Goal: Task Accomplishment & Management: Manage account settings

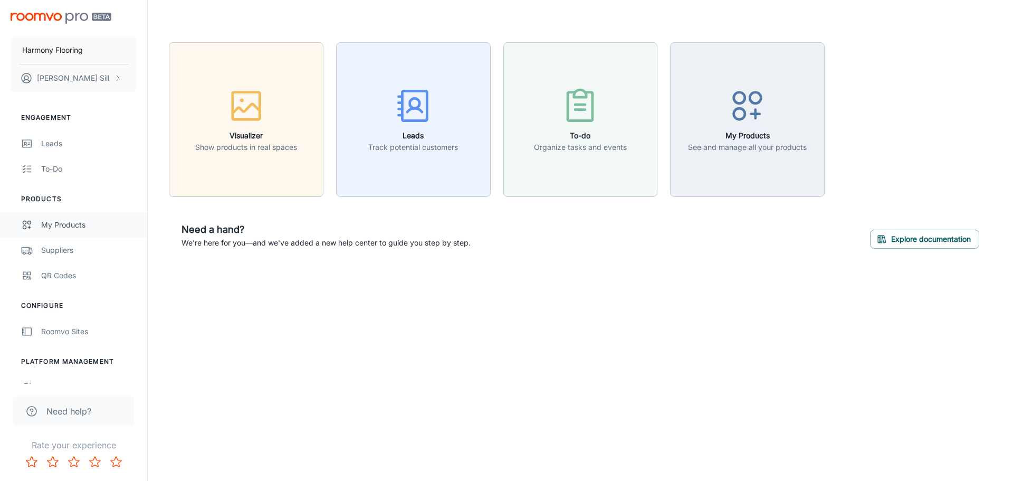
click at [71, 222] on div "My Products" at bounding box center [89, 225] width 96 height 12
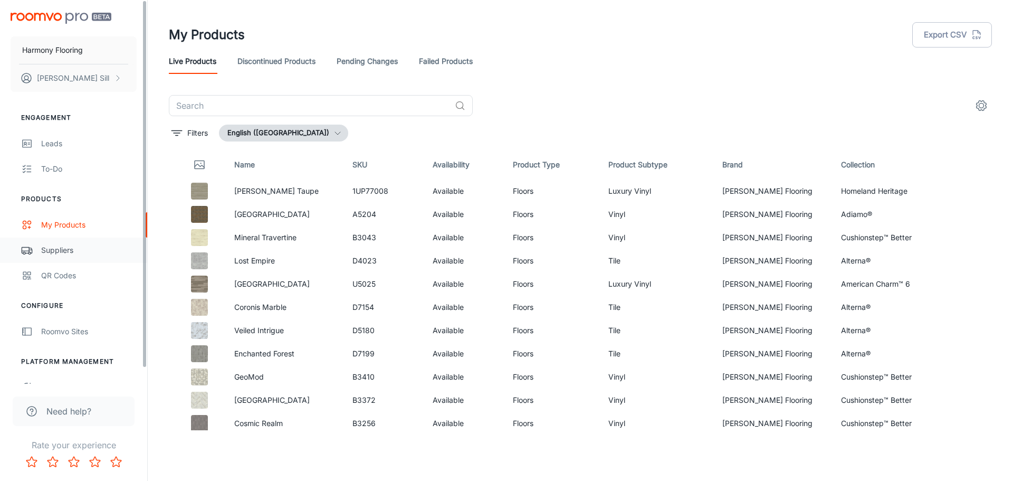
click at [84, 249] on div "Suppliers" at bounding box center [89, 250] width 96 height 12
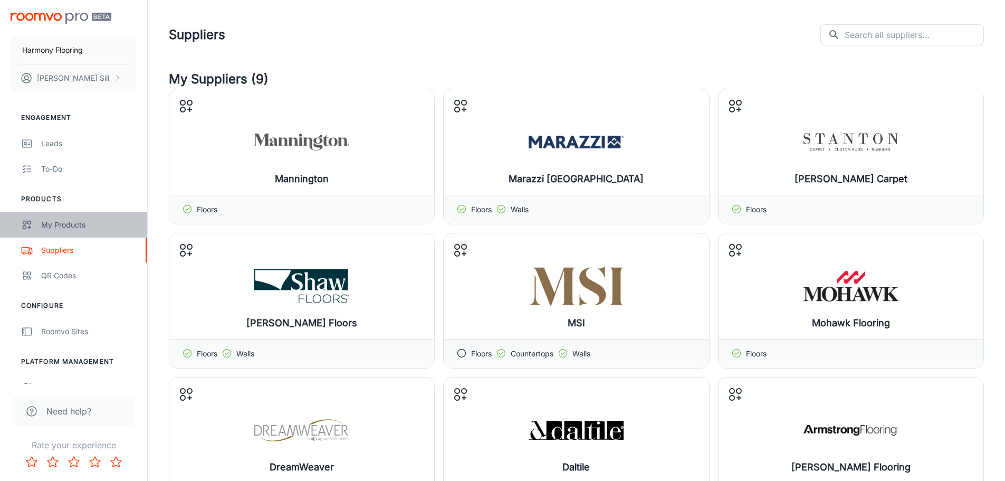
click at [75, 225] on div "My Products" at bounding box center [89, 225] width 96 height 12
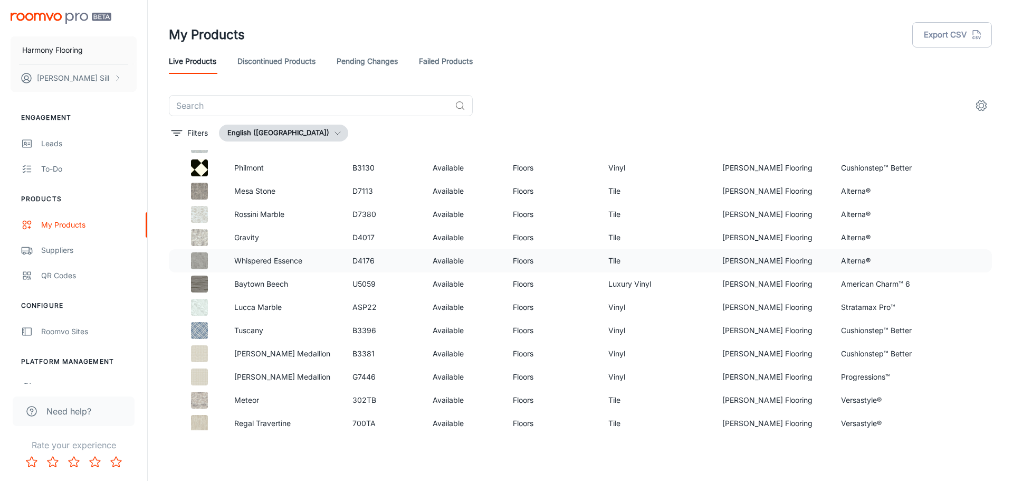
scroll to position [1978, 0]
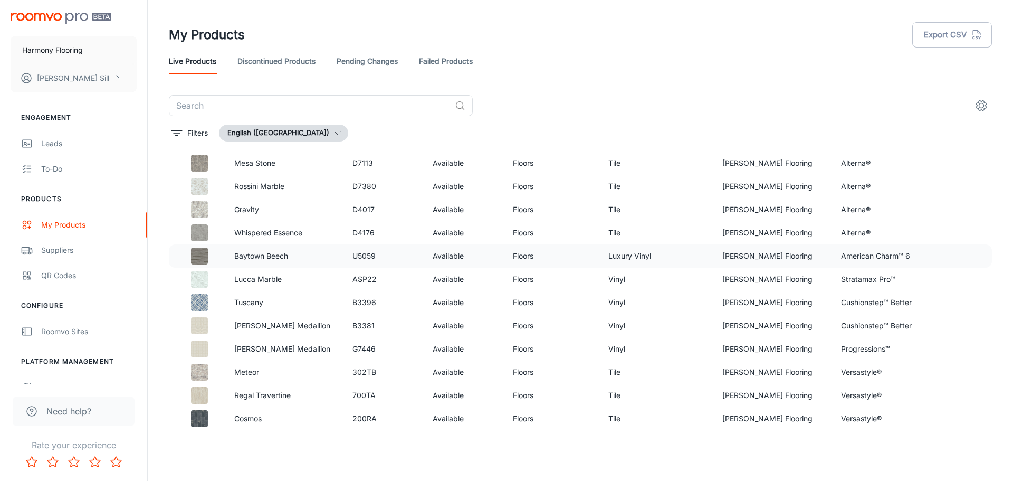
click at [751, 259] on td "[PERSON_NAME] Flooring" at bounding box center [773, 255] width 119 height 23
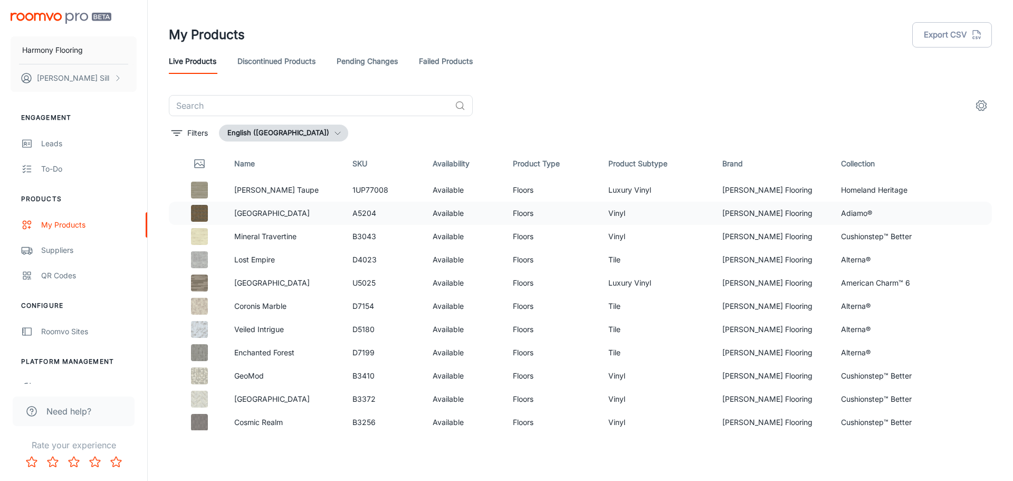
scroll to position [0, 0]
click at [986, 107] on icon "settings" at bounding box center [981, 105] width 13 height 13
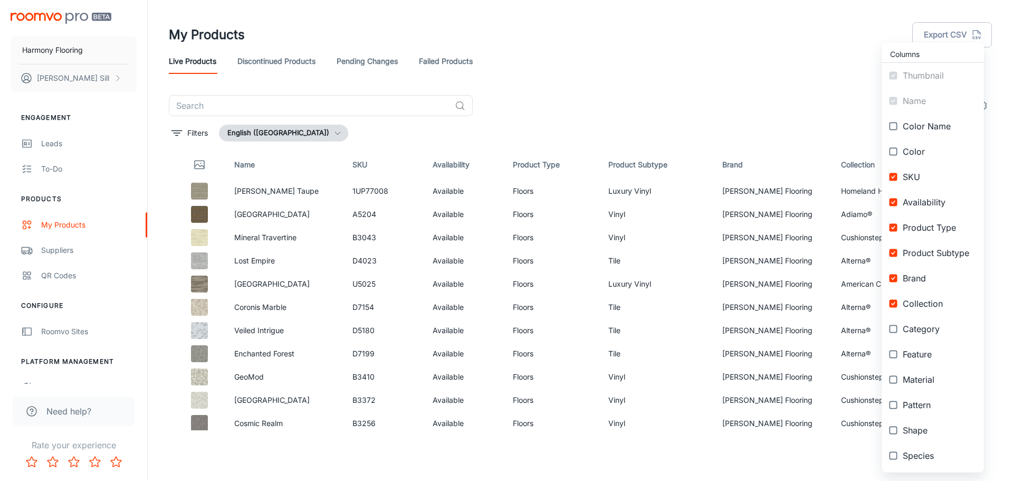
click at [743, 104] on div at bounding box center [506, 240] width 1013 height 481
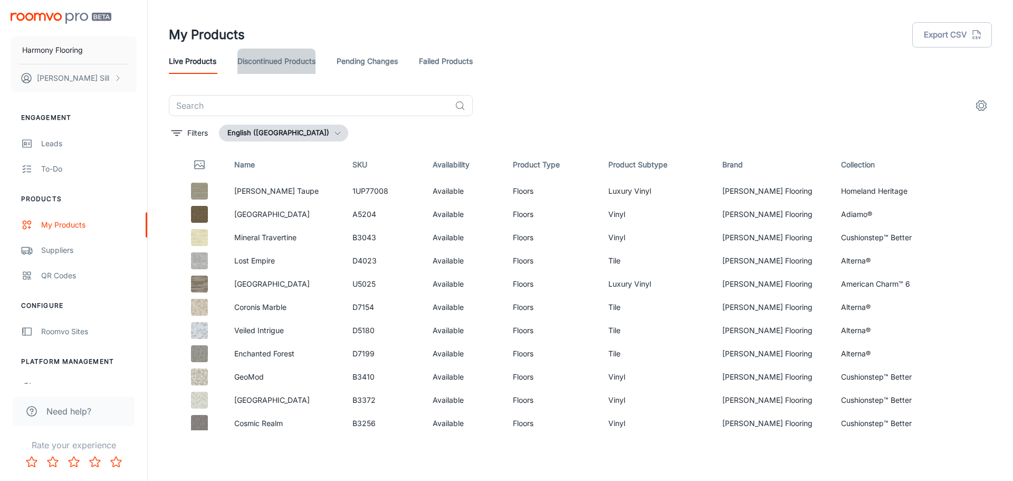
click at [276, 66] on link "Discontinued Products" at bounding box center [276, 61] width 78 height 25
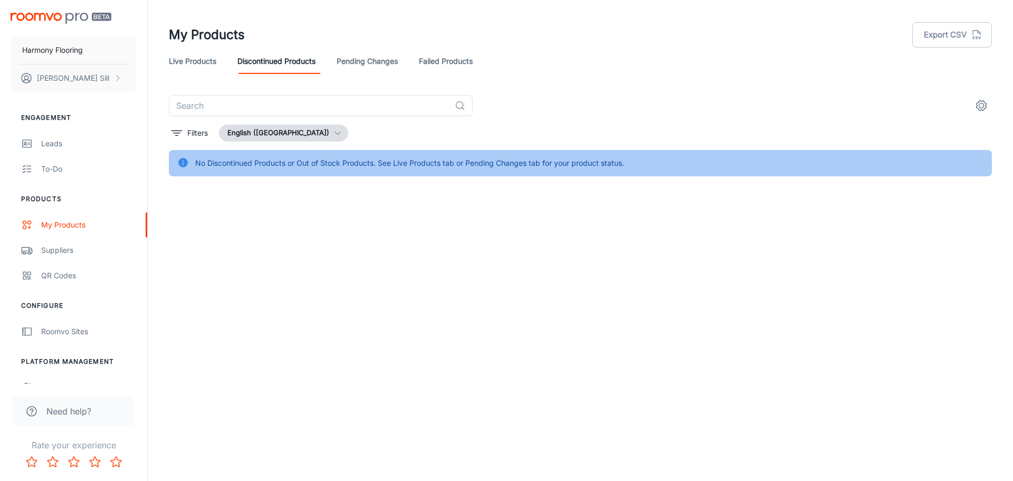
click at [201, 60] on link "Live Products" at bounding box center [192, 61] width 47 height 25
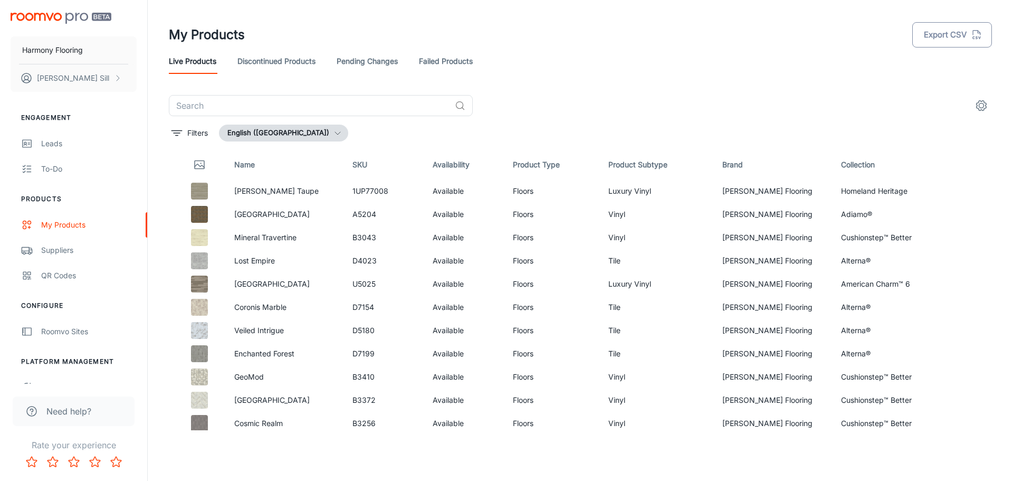
click at [955, 42] on button "Export CSV" at bounding box center [952, 34] width 80 height 25
click at [679, 45] on div "My Products Export CSV" at bounding box center [580, 34] width 823 height 27
click at [855, 102] on div "​" at bounding box center [580, 105] width 823 height 21
click at [250, 186] on p "[PERSON_NAME] Taupe" at bounding box center [285, 191] width 102 height 12
click at [195, 187] on img at bounding box center [199, 191] width 17 height 17
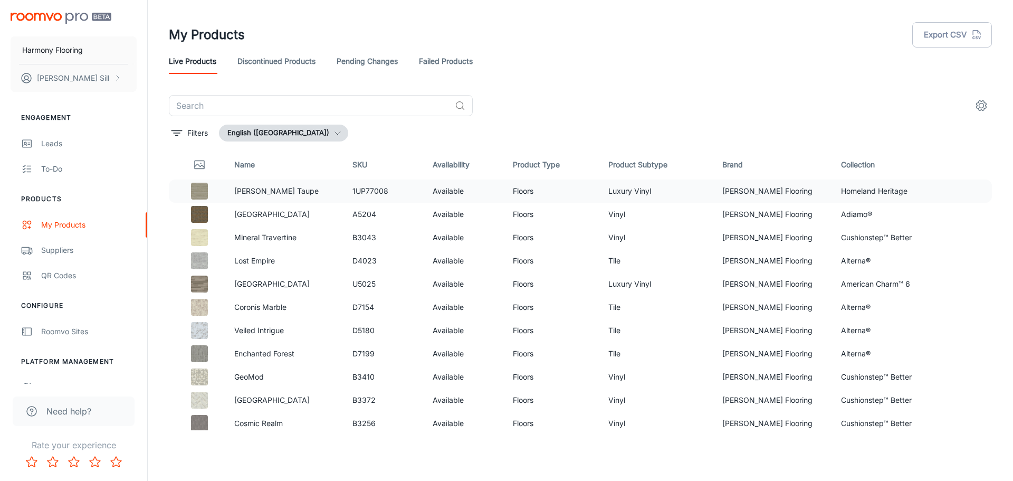
click at [882, 196] on td "Homeland Heritage" at bounding box center [892, 190] width 119 height 23
drag, startPoint x: 630, startPoint y: 204, endPoint x: 605, endPoint y: 203, distance: 25.3
click at [625, 204] on td "Vinyl" at bounding box center [657, 214] width 114 height 23
click at [470, 193] on td "Available" at bounding box center [464, 190] width 81 height 23
click at [328, 196] on p "[PERSON_NAME] Taupe" at bounding box center [285, 191] width 102 height 12
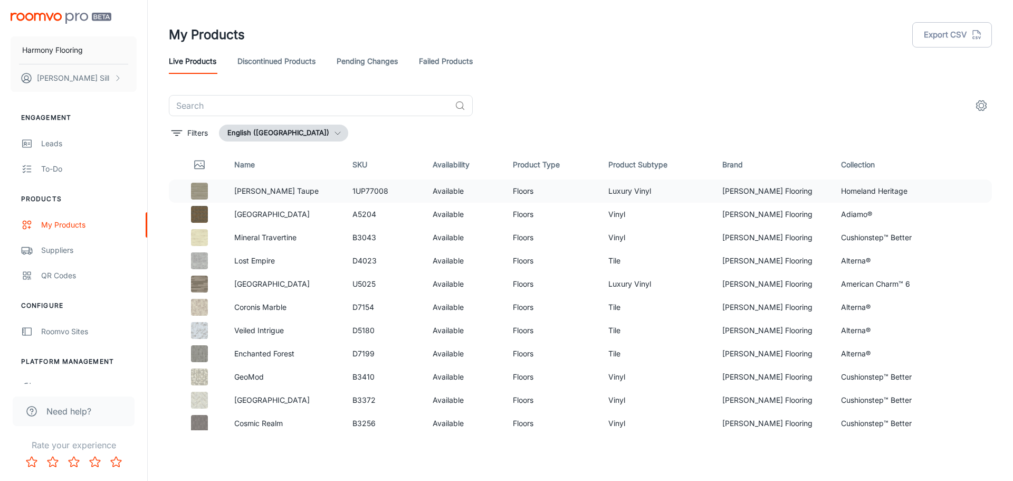
click at [226, 195] on td "[PERSON_NAME] Taupe" at bounding box center [285, 190] width 119 height 23
click at [205, 212] on img at bounding box center [199, 214] width 17 height 17
drag, startPoint x: 201, startPoint y: 218, endPoint x: 662, endPoint y: 216, distance: 460.6
click at [659, 217] on td "Vinyl" at bounding box center [657, 214] width 114 height 23
click at [681, 201] on td "Luxury Vinyl" at bounding box center [657, 190] width 114 height 23
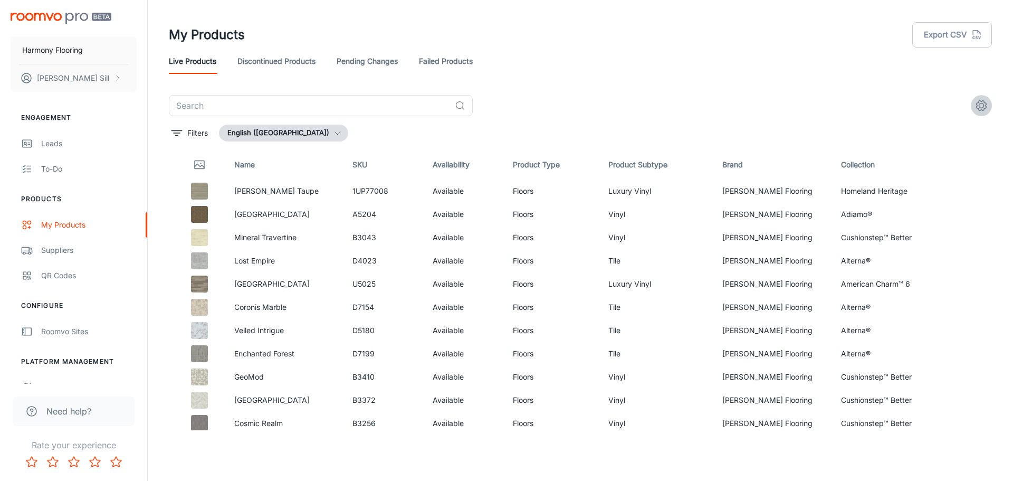
click at [977, 105] on icon "settings" at bounding box center [982, 106] width 10 height 10
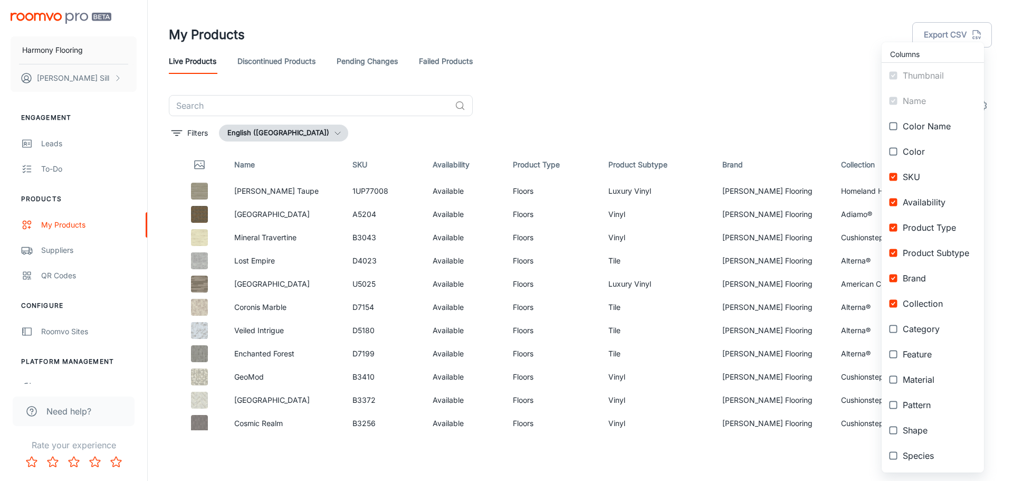
click at [723, 96] on div at bounding box center [506, 240] width 1013 height 481
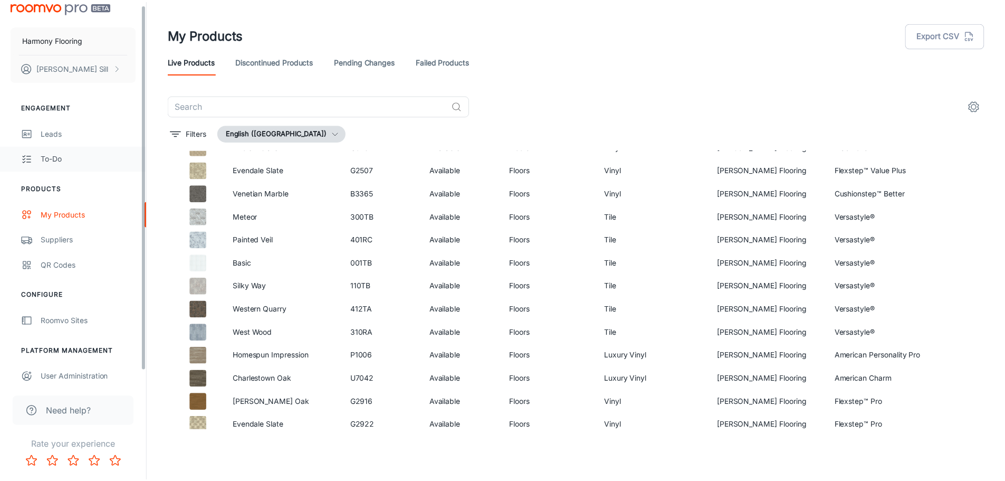
scroll to position [16, 0]
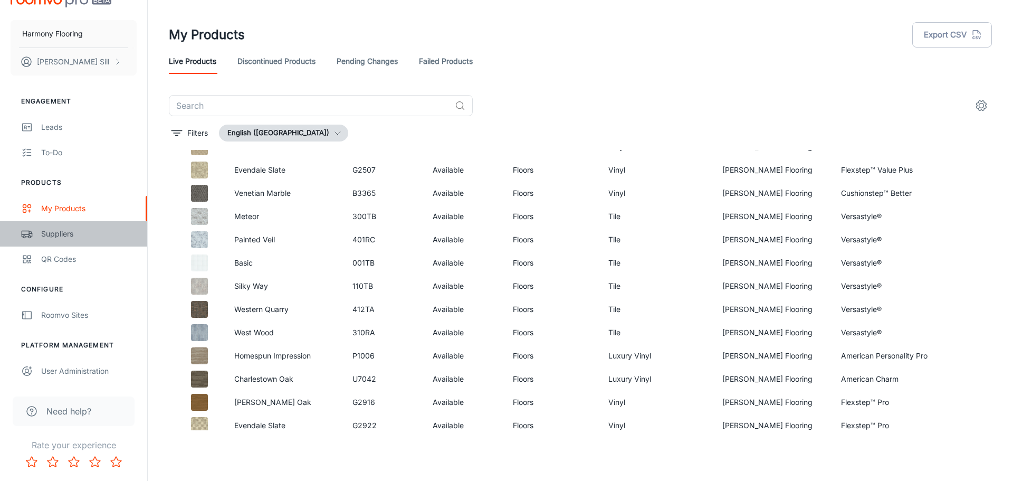
click at [56, 235] on div "Suppliers" at bounding box center [89, 234] width 96 height 12
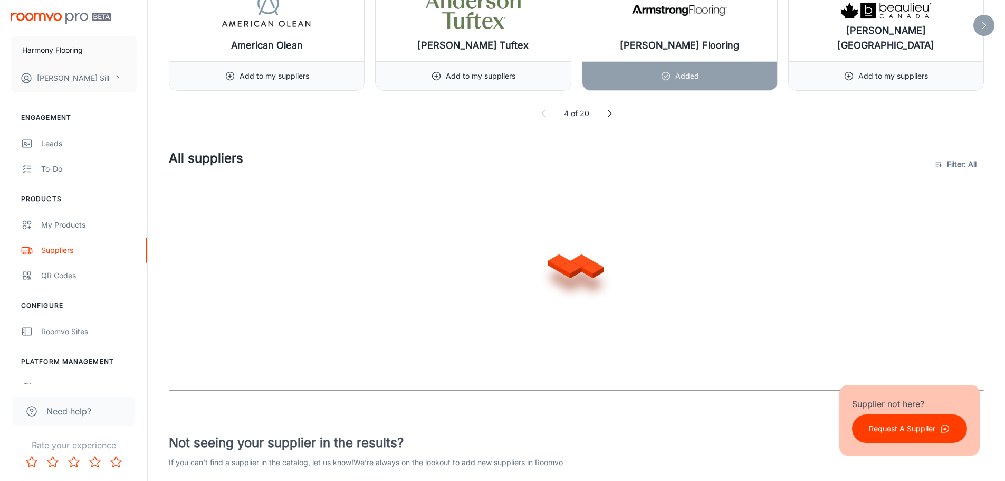
scroll to position [728, 0]
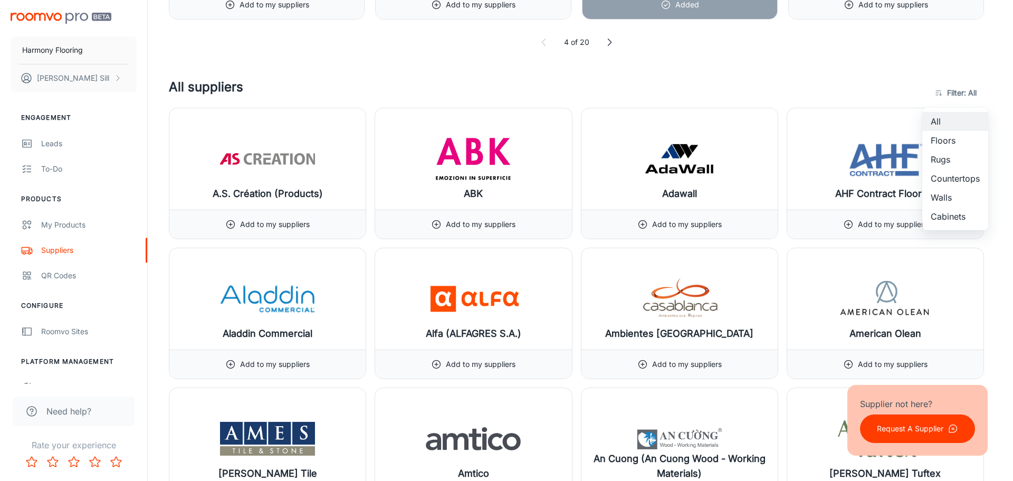
click at [972, 93] on div at bounding box center [506, 240] width 1013 height 481
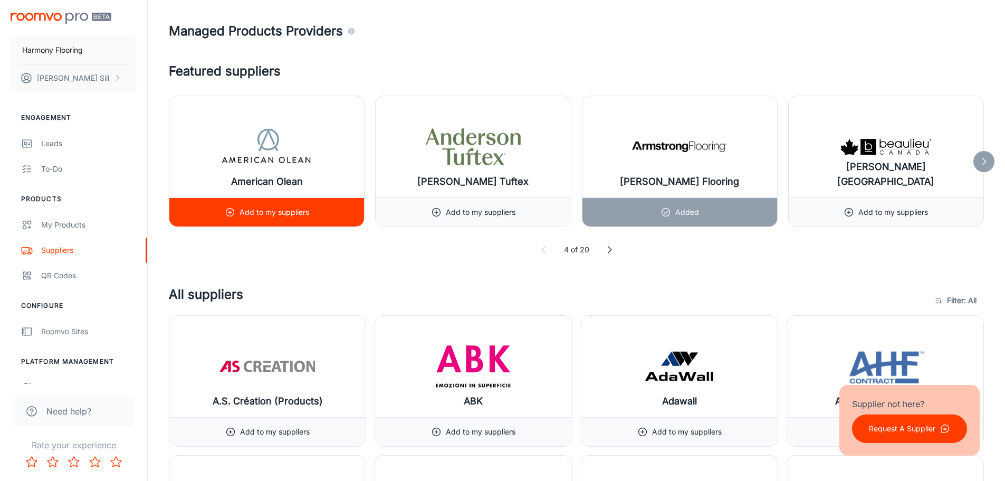
scroll to position [517, 0]
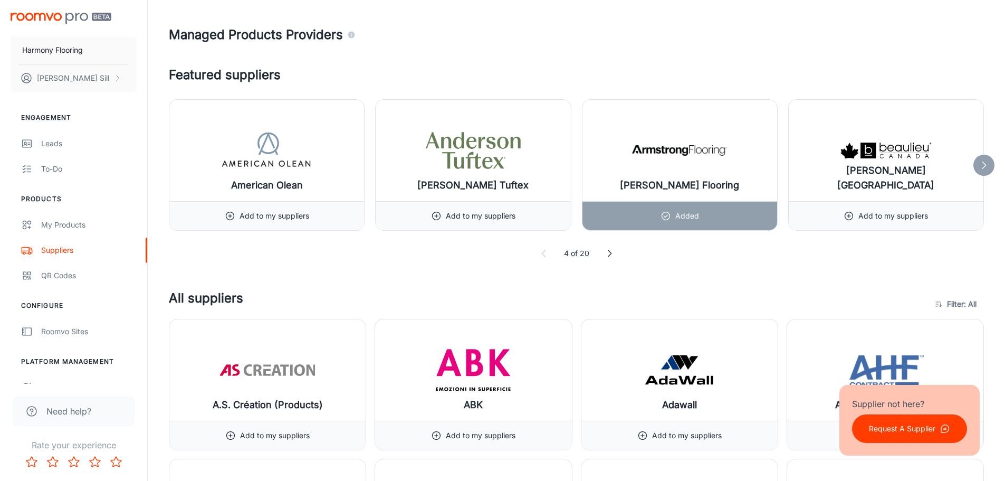
click at [209, 293] on h4 "All suppliers" at bounding box center [549, 304] width 760 height 30
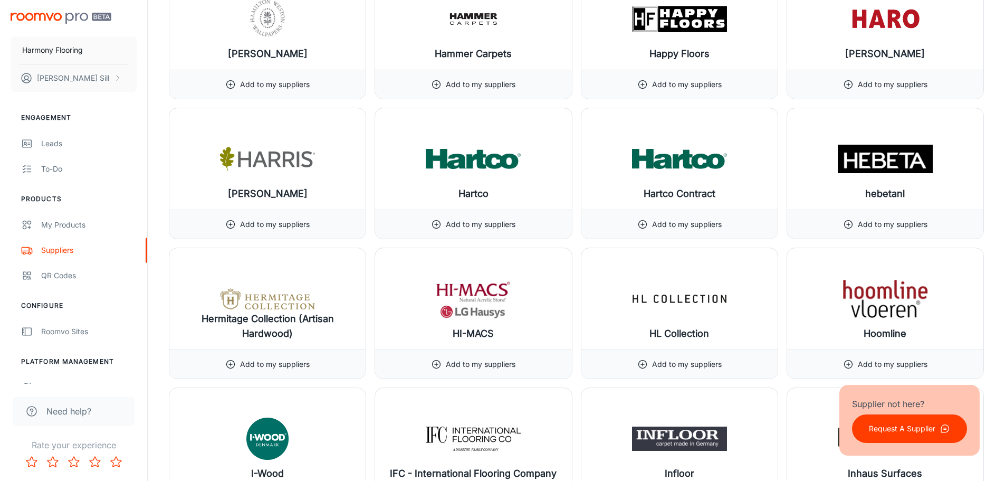
scroll to position [6426, 0]
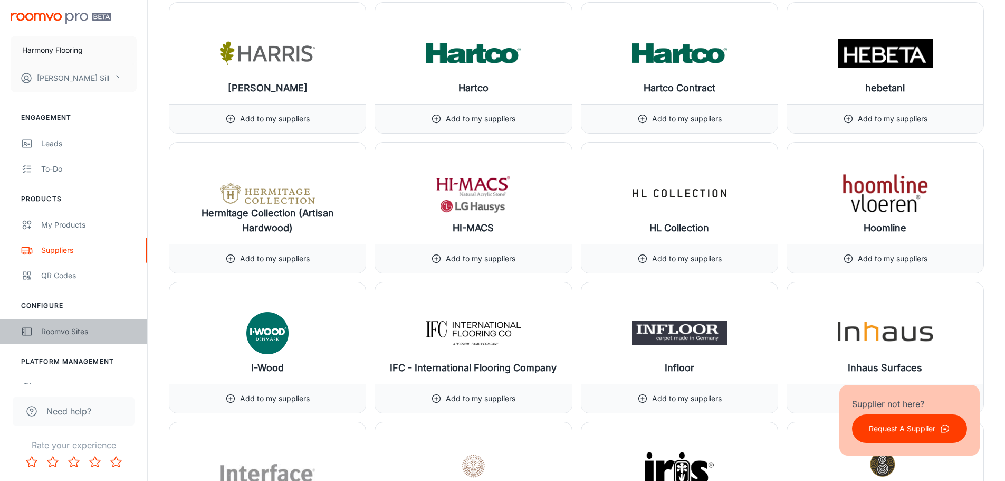
click at [79, 331] on div "Roomvo Sites" at bounding box center [89, 332] width 96 height 12
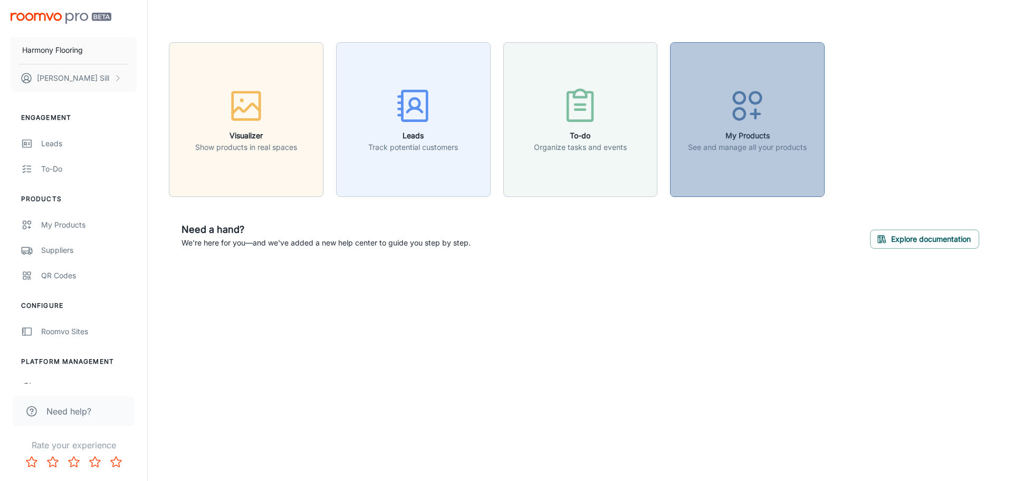
click at [729, 152] on p "See and manage all your products" at bounding box center [747, 147] width 119 height 12
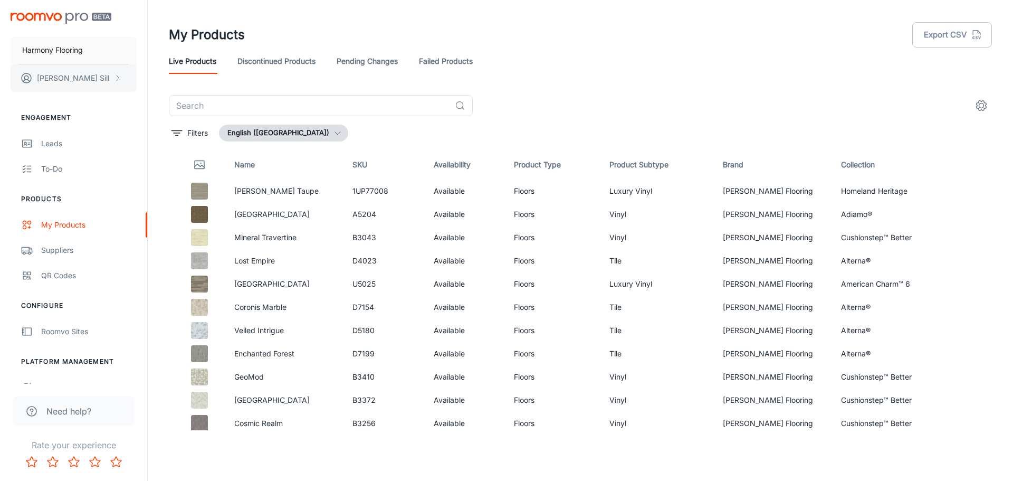
click at [81, 83] on button "[PERSON_NAME]" at bounding box center [74, 77] width 126 height 27
click at [77, 81] on div at bounding box center [506, 240] width 1013 height 481
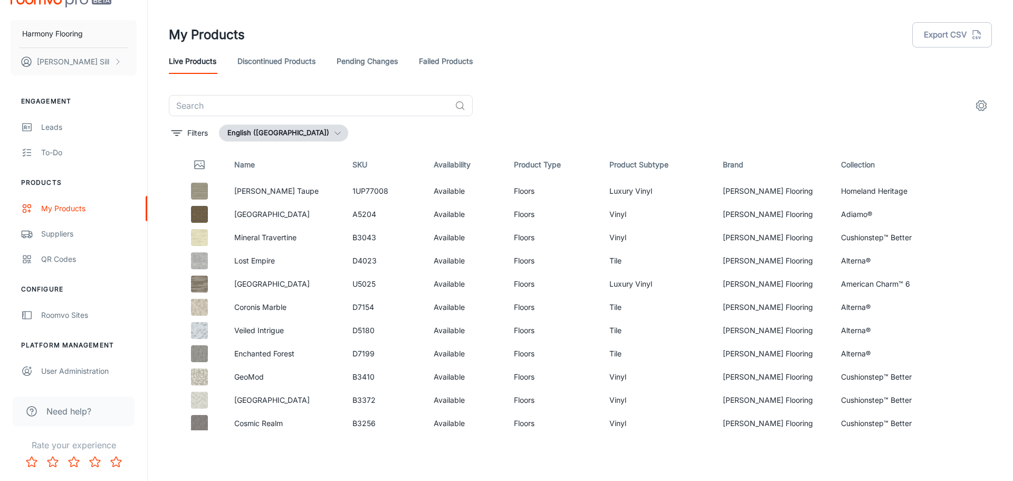
click at [808, 91] on header "My Products Export CSV Live Products Discontinued Products Pending Changes Fail…" at bounding box center [580, 47] width 848 height 95
click at [732, 103] on div "​" at bounding box center [580, 105] width 823 height 21
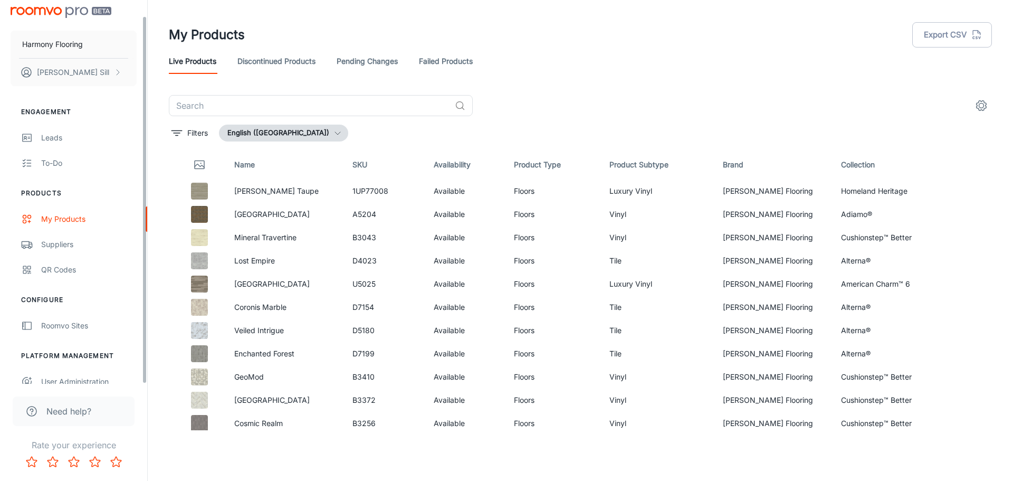
scroll to position [0, 0]
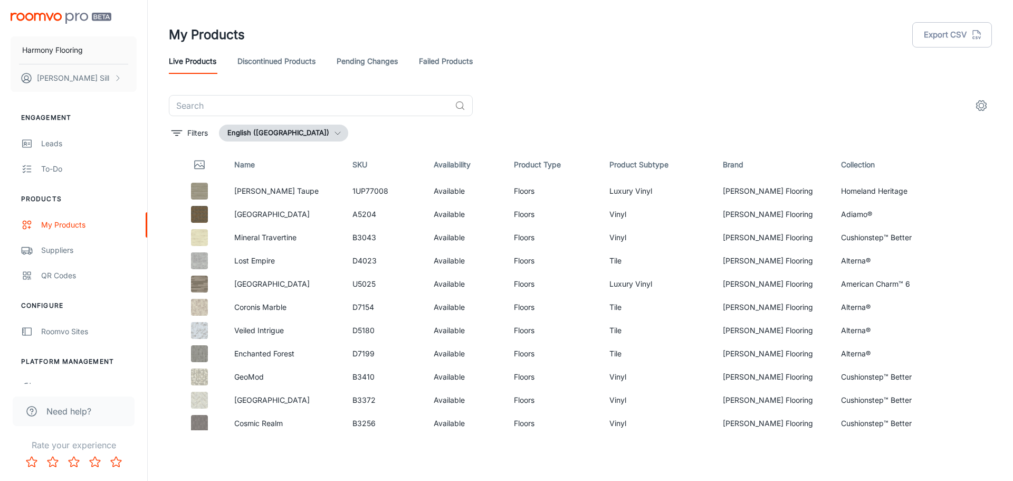
click at [102, 20] on img "scrollable content" at bounding box center [61, 18] width 101 height 11
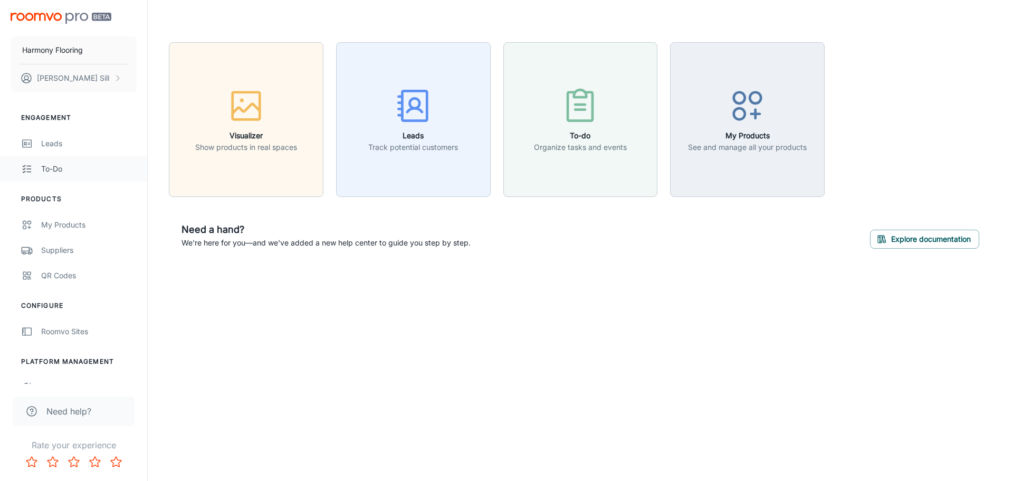
click at [64, 170] on div "To-do" at bounding box center [89, 169] width 96 height 12
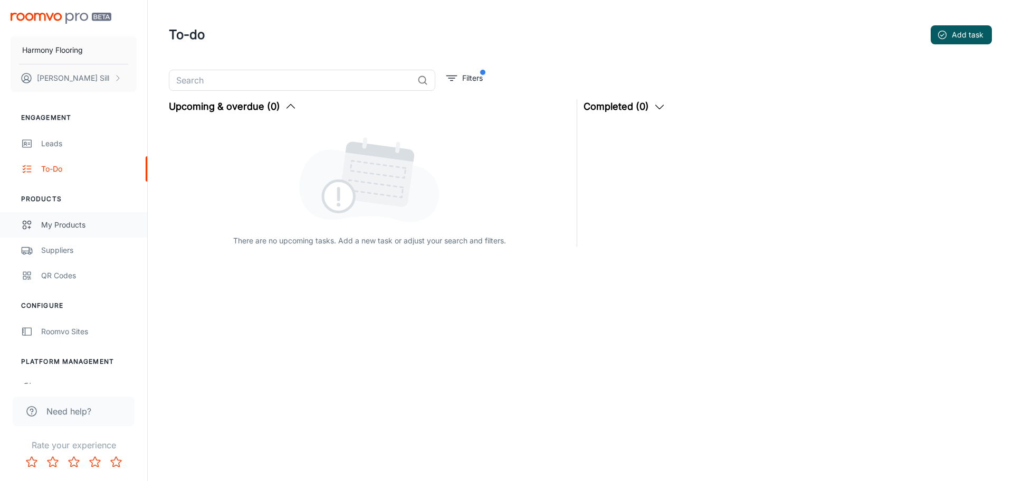
click at [68, 220] on div "My Products" at bounding box center [89, 225] width 96 height 12
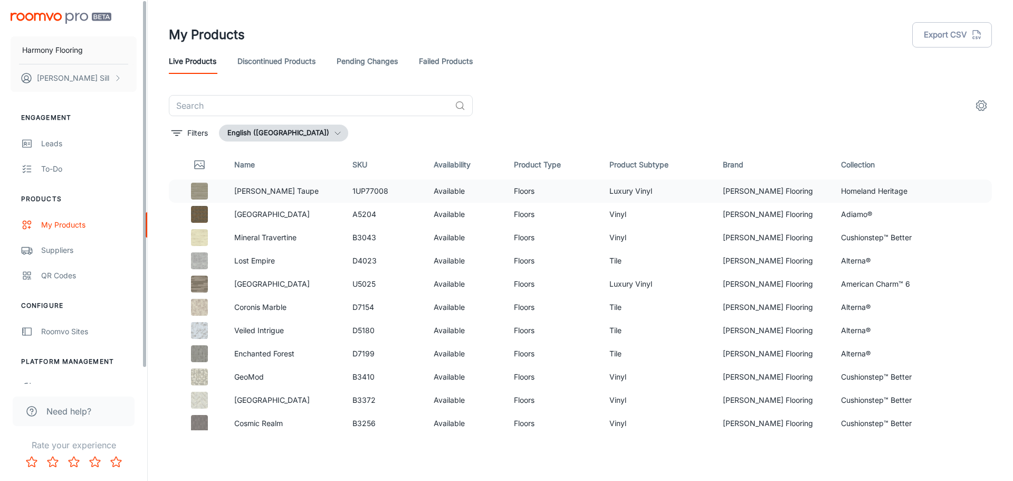
click at [198, 192] on img at bounding box center [199, 191] width 17 height 17
click at [888, 198] on td "Homeland Heritage" at bounding box center [892, 190] width 118 height 23
click at [824, 237] on td "[PERSON_NAME] Flooring" at bounding box center [773, 237] width 118 height 23
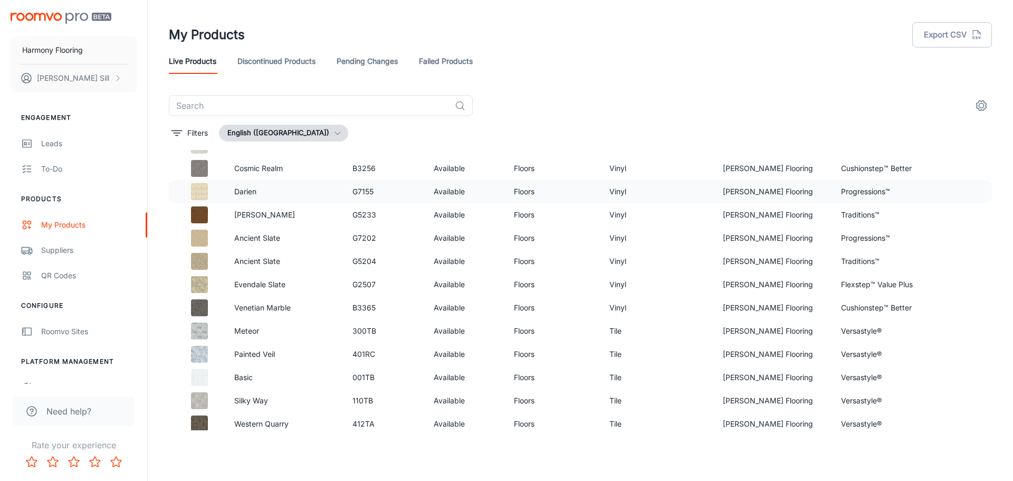
scroll to position [317, 0]
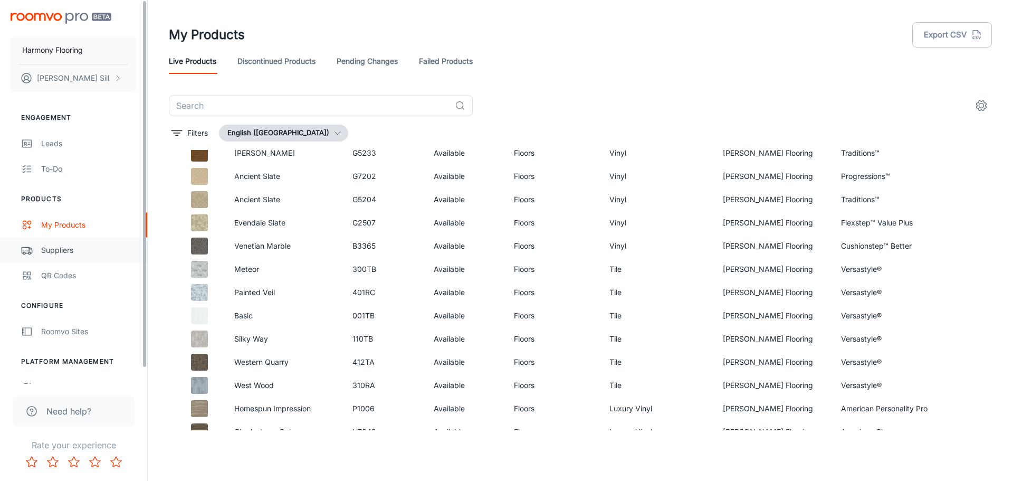
click at [60, 252] on div "Suppliers" at bounding box center [89, 250] width 96 height 12
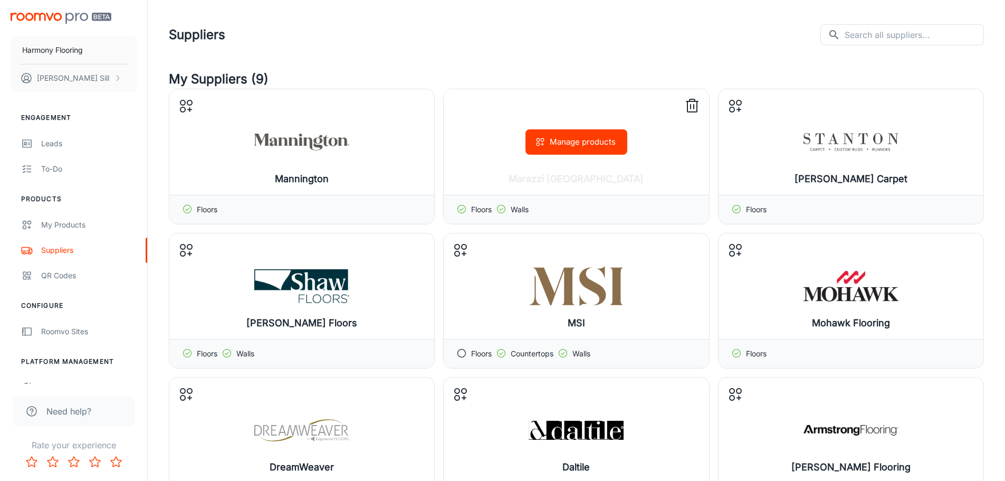
click at [586, 145] on button "Manage products" at bounding box center [577, 141] width 102 height 25
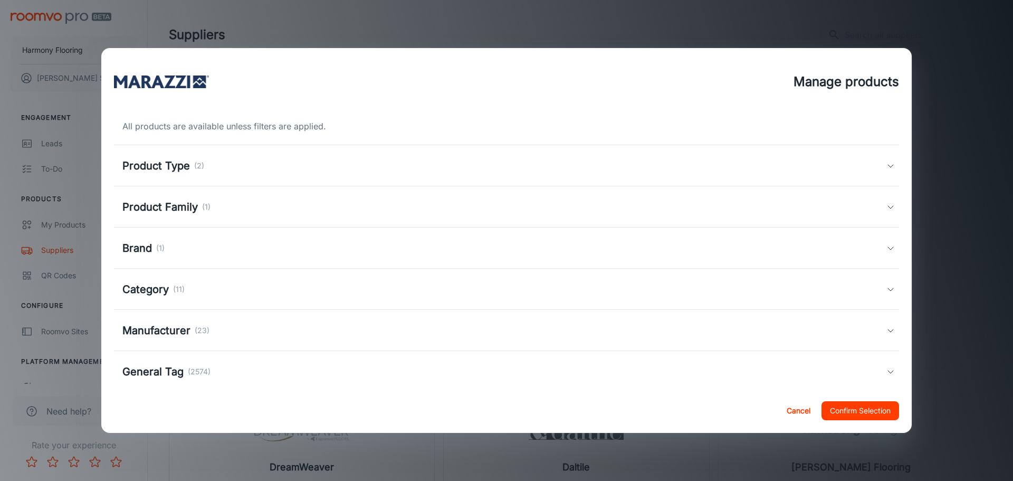
click at [599, 164] on div "Product Type (2)" at bounding box center [504, 166] width 764 height 16
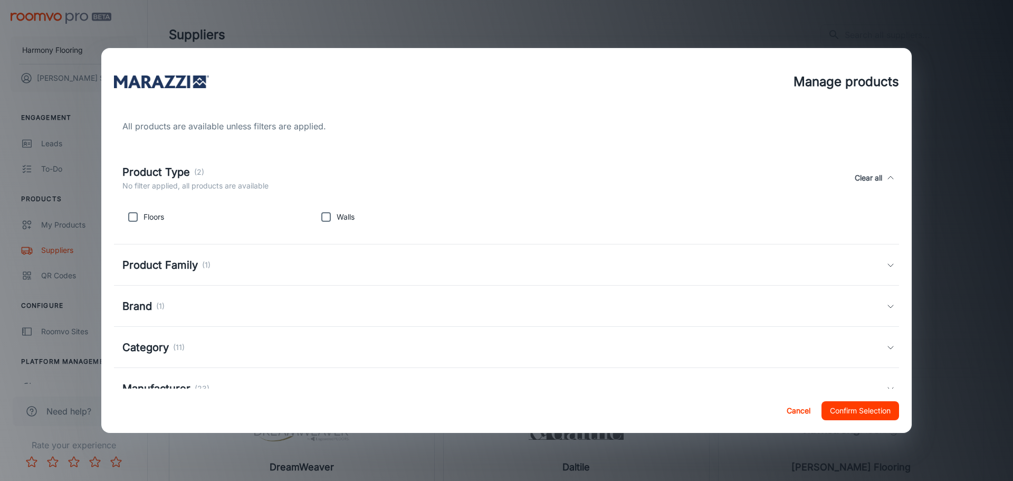
click at [820, 172] on div "Product Type (2) No filter applied, all products are available Clear all" at bounding box center [504, 177] width 764 height 27
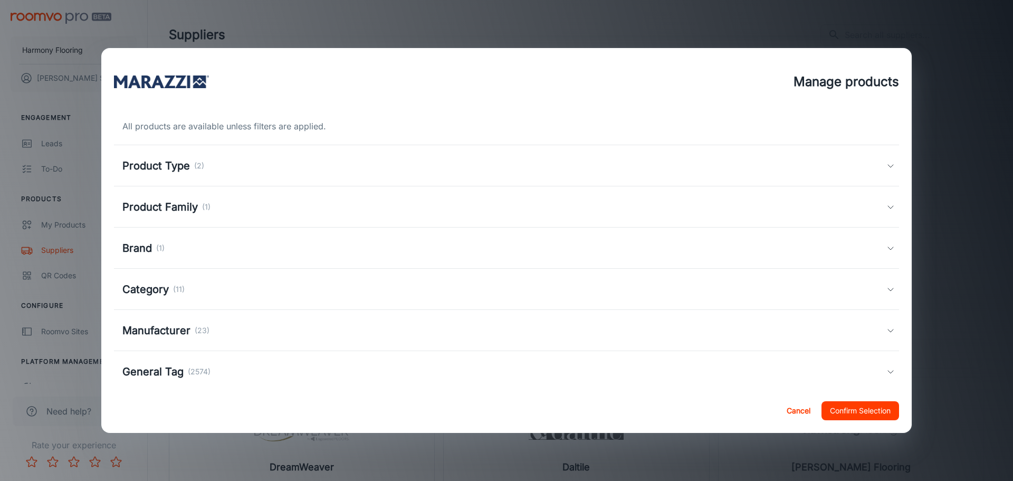
click at [816, 170] on div "Product Type (2)" at bounding box center [504, 166] width 764 height 16
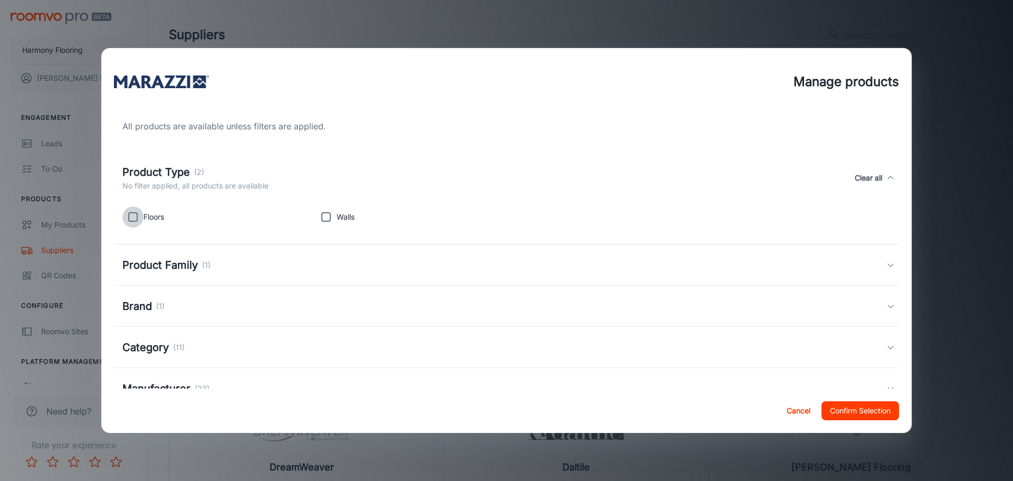
drag, startPoint x: 133, startPoint y: 216, endPoint x: 160, endPoint y: 217, distance: 27.0
click at [134, 216] on input "checkbox" at bounding box center [132, 216] width 21 height 21
checkbox input "true"
click at [386, 176] on div "Product Type (2) 1 product type selected Clear all" at bounding box center [504, 177] width 764 height 27
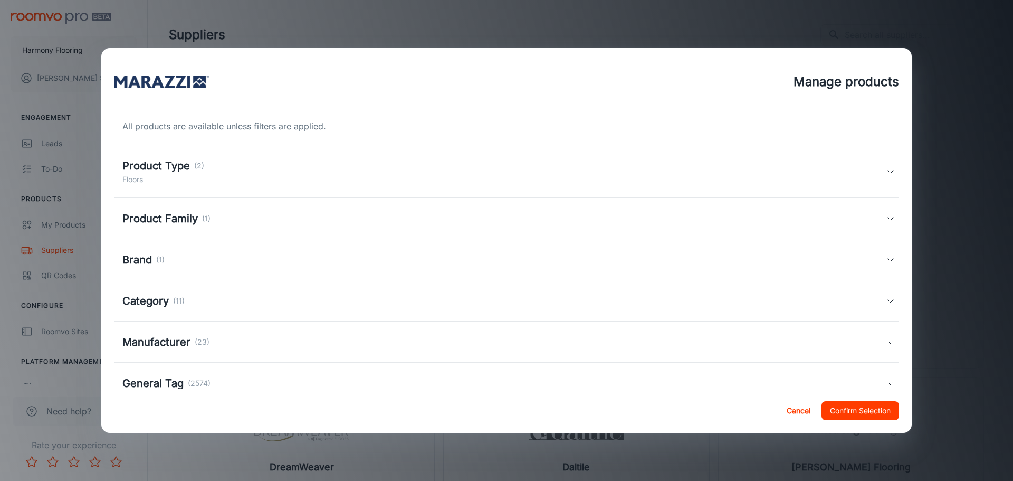
click at [259, 220] on div "Product Family (1)" at bounding box center [504, 219] width 764 height 16
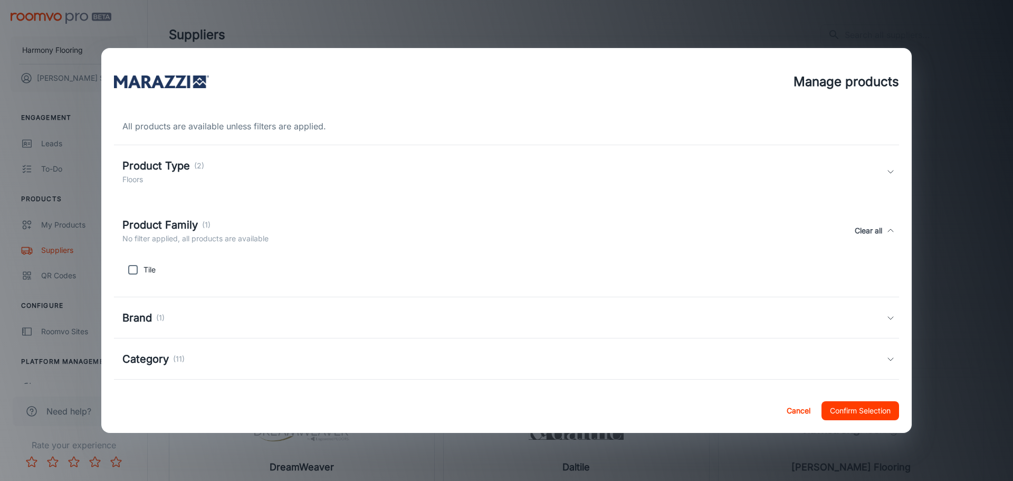
click at [280, 220] on div "Product Family (1) No filter applied, all products are available Clear all" at bounding box center [504, 230] width 764 height 27
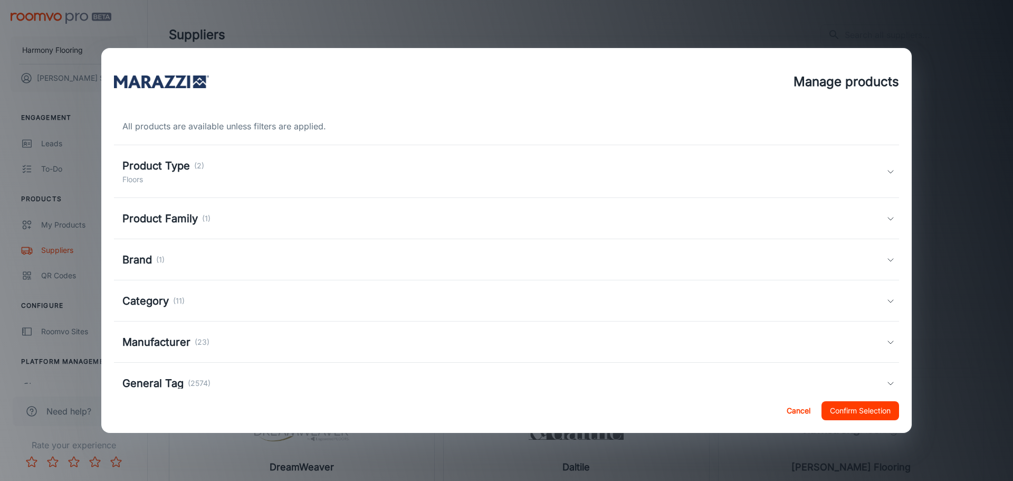
click at [311, 260] on div "Brand (1)" at bounding box center [504, 260] width 764 height 16
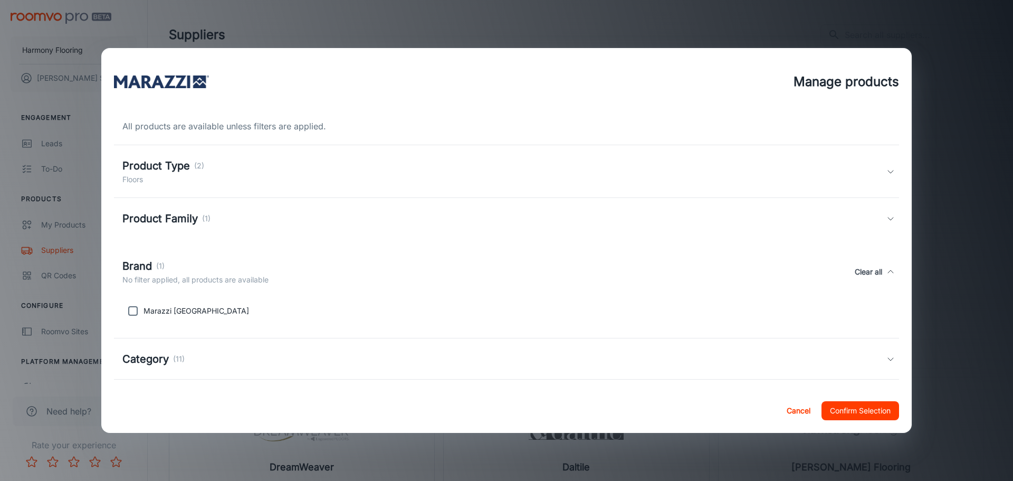
click at [327, 255] on div "Brand (1) No filter applied, all products are available Clear all" at bounding box center [506, 271] width 785 height 49
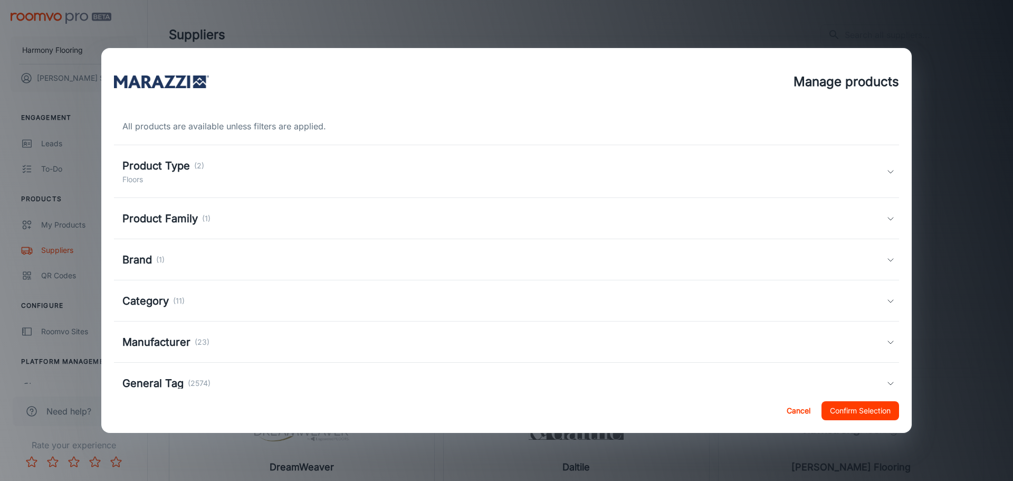
scroll to position [28, 0]
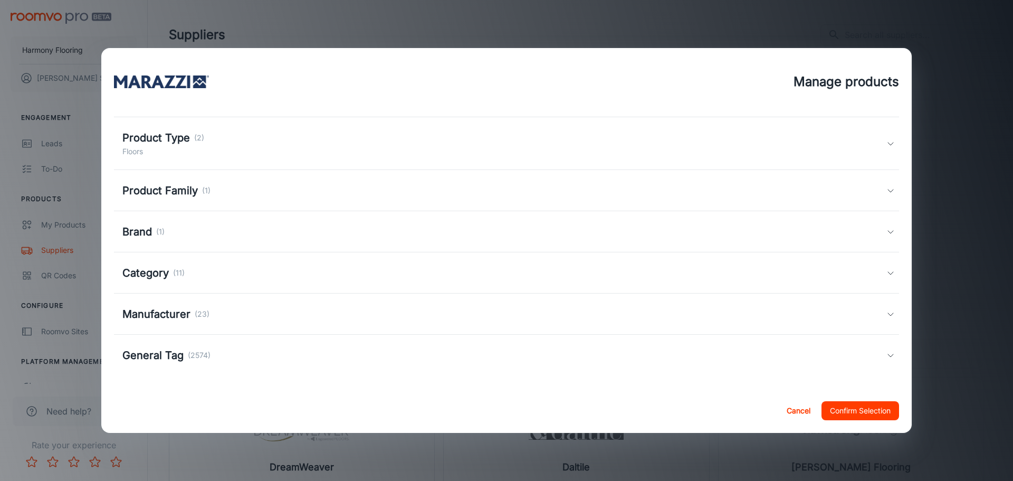
click at [308, 266] on div "Category (11)" at bounding box center [504, 273] width 764 height 16
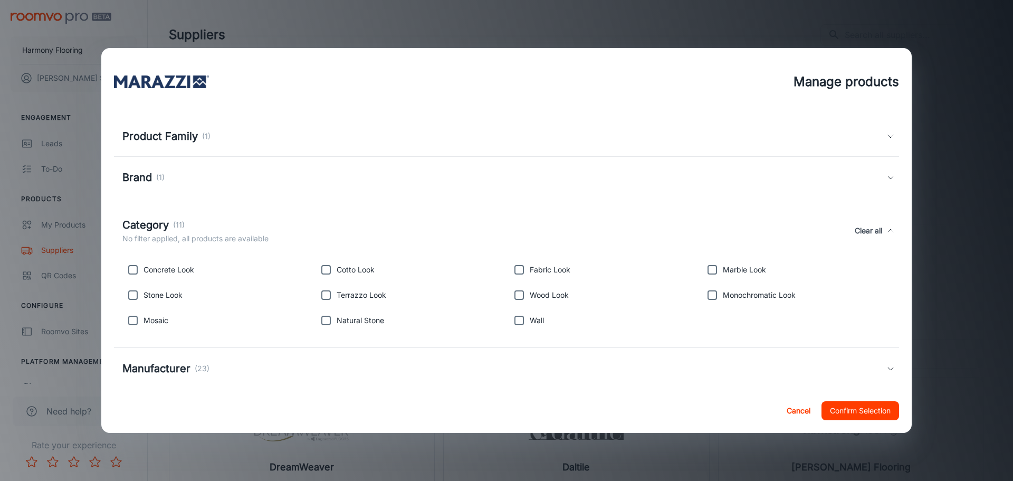
scroll to position [137, 0]
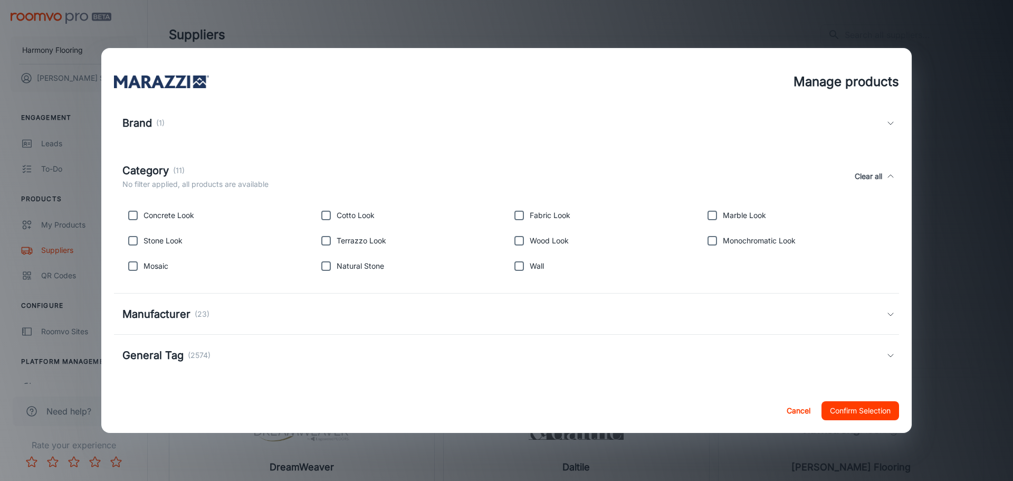
click at [288, 315] on div "Manufacturer (23)" at bounding box center [504, 314] width 764 height 16
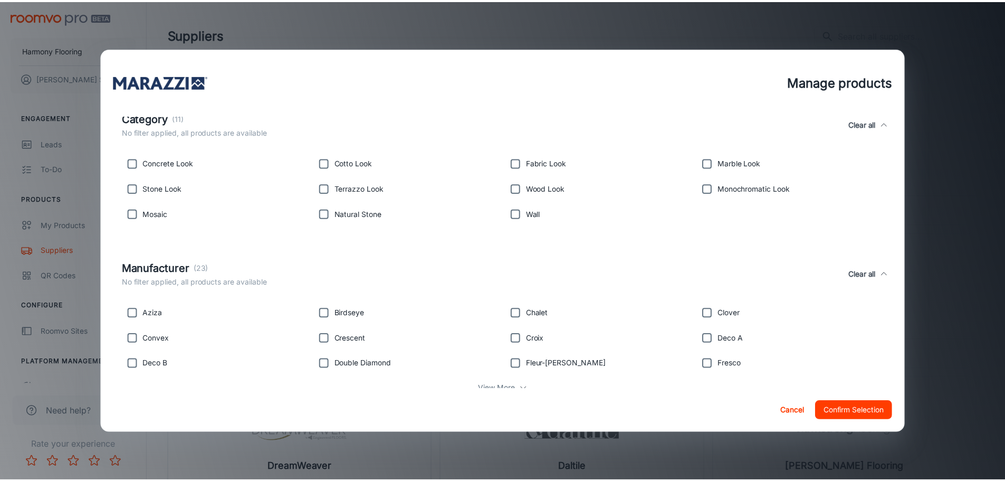
scroll to position [270, 0]
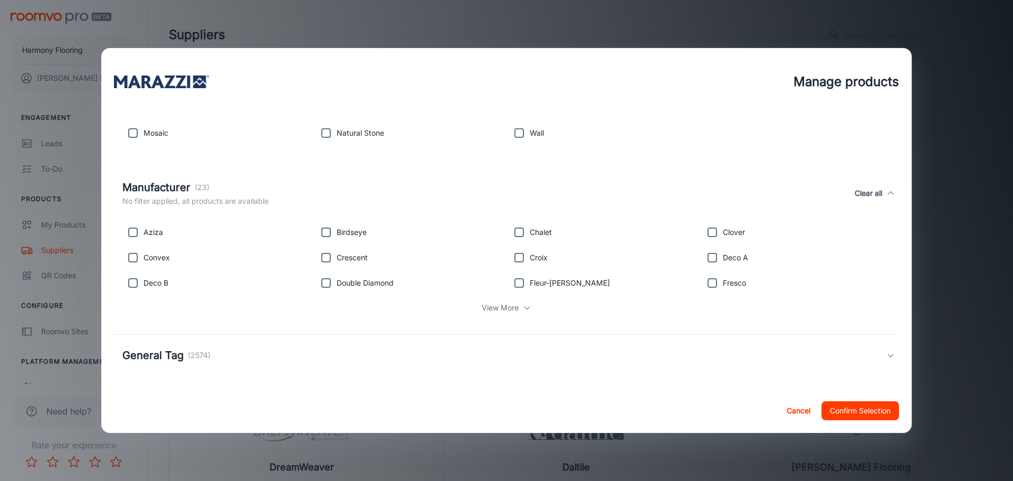
click at [796, 413] on button "Cancel" at bounding box center [798, 410] width 34 height 19
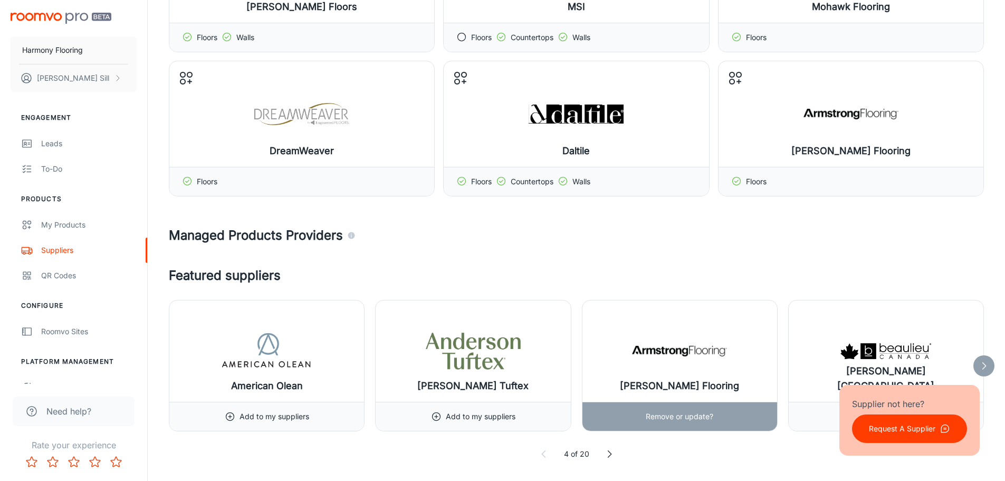
scroll to position [317, 0]
click at [584, 453] on p "4 of 20" at bounding box center [576, 453] width 25 height 12
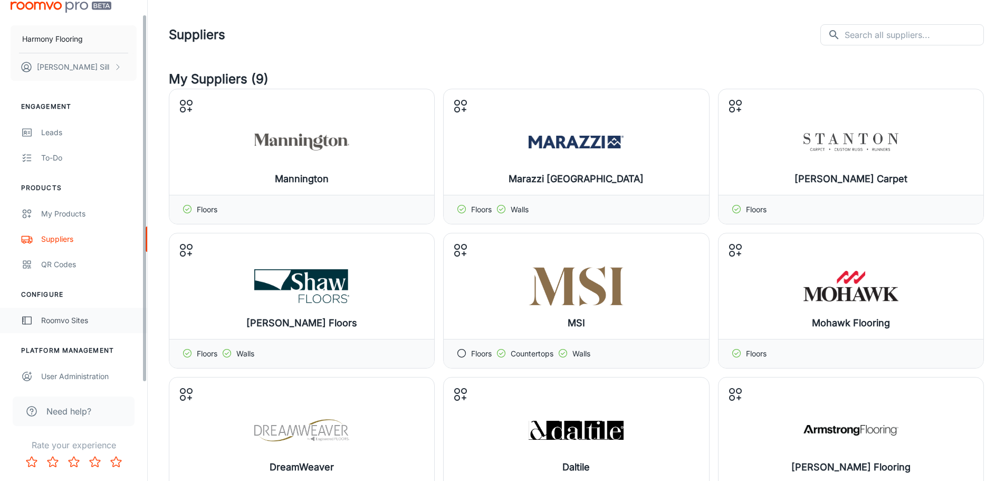
scroll to position [16, 0]
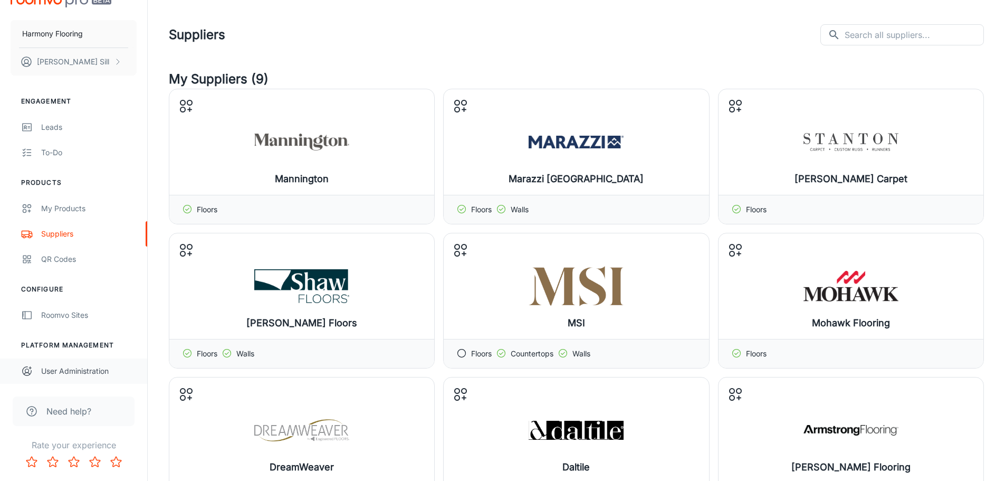
click at [89, 371] on div "User Administration" at bounding box center [89, 371] width 96 height 12
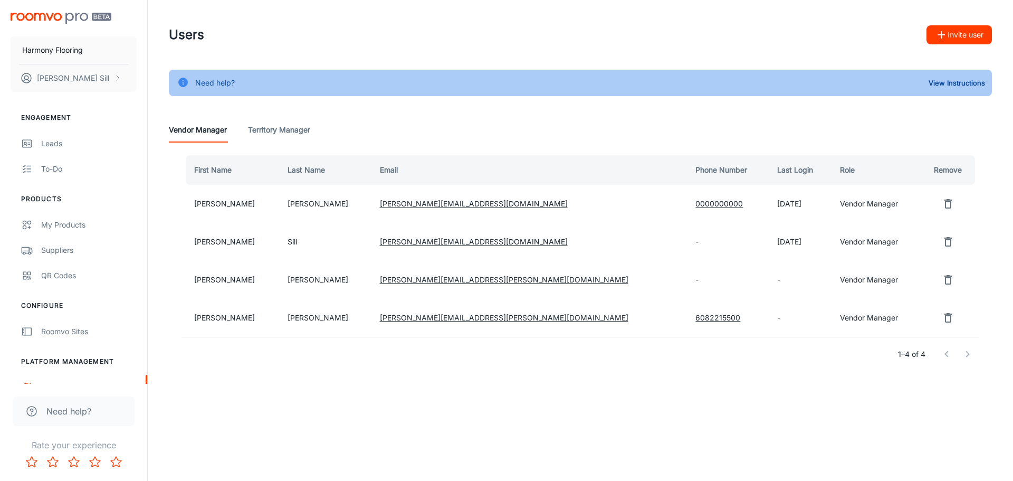
click at [944, 201] on icon "remove user" at bounding box center [947, 203] width 7 height 9
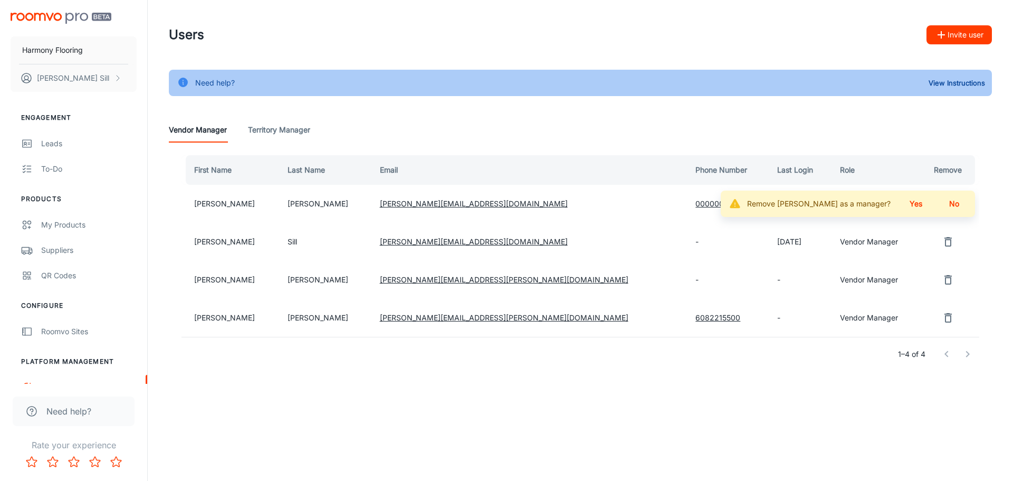
click at [957, 206] on button "No" at bounding box center [954, 203] width 34 height 19
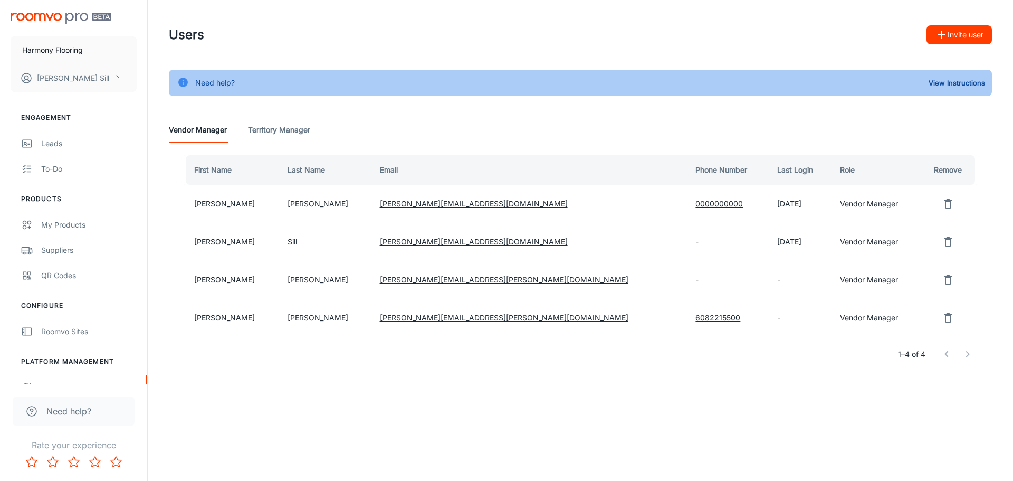
click at [801, 83] on div "Need help? View Instructions" at bounding box center [580, 83] width 823 height 26
click at [520, 134] on div "Vendor Manager Territory Manager" at bounding box center [580, 129] width 823 height 25
click at [75, 224] on div "My Products" at bounding box center [89, 225] width 96 height 12
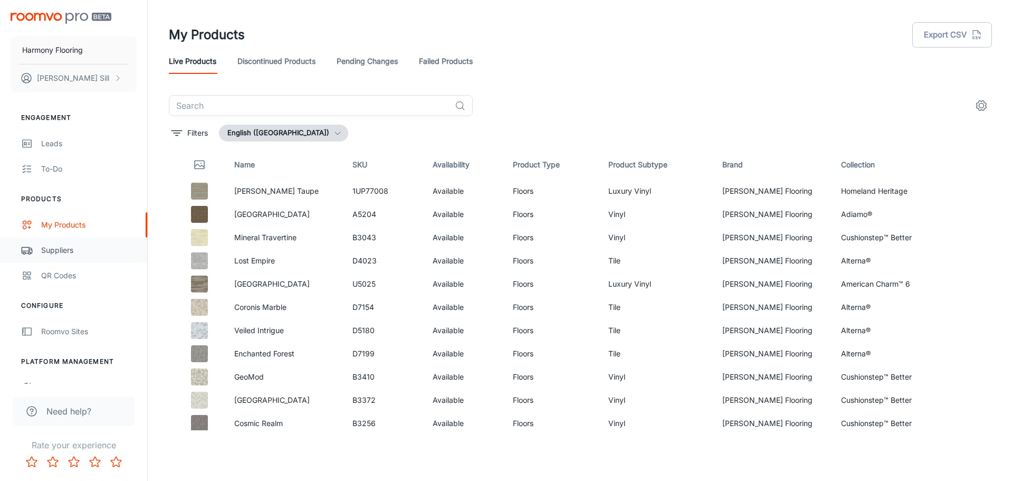
click at [63, 250] on div "Suppliers" at bounding box center [89, 250] width 96 height 12
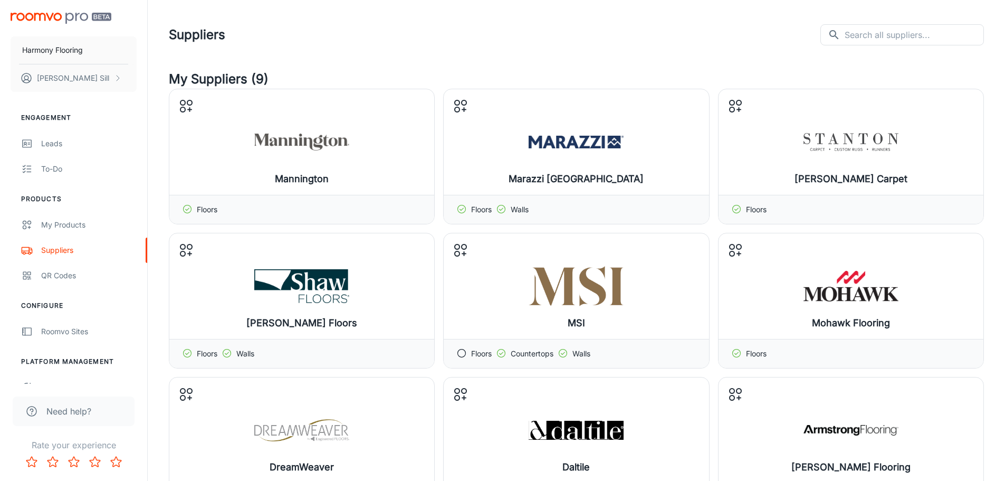
click at [644, 26] on div "Suppliers ​ ​" at bounding box center [576, 34] width 815 height 27
click at [724, 50] on header "Suppliers ​ ​" at bounding box center [576, 35] width 841 height 70
click at [647, 31] on div "Suppliers ​ ​" at bounding box center [576, 34] width 815 height 27
click at [616, 33] on div "Suppliers ​ ​" at bounding box center [576, 34] width 815 height 27
click at [632, 54] on header "Suppliers ​ ​" at bounding box center [576, 35] width 841 height 70
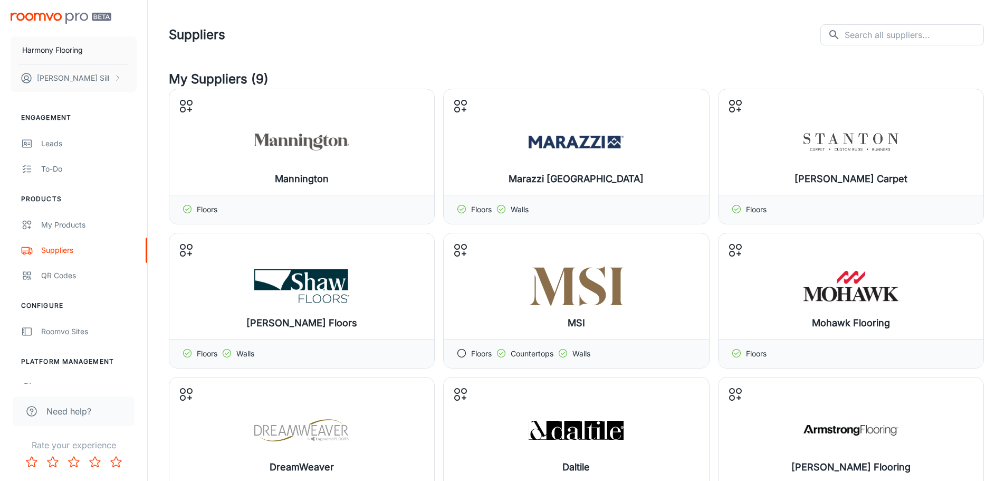
click at [632, 54] on header "Suppliers ​ ​" at bounding box center [576, 35] width 841 height 70
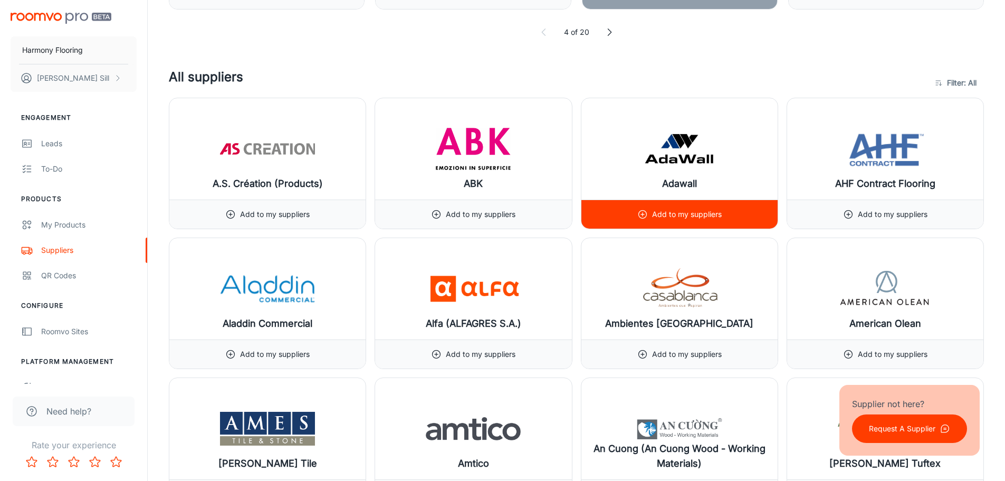
scroll to position [739, 0]
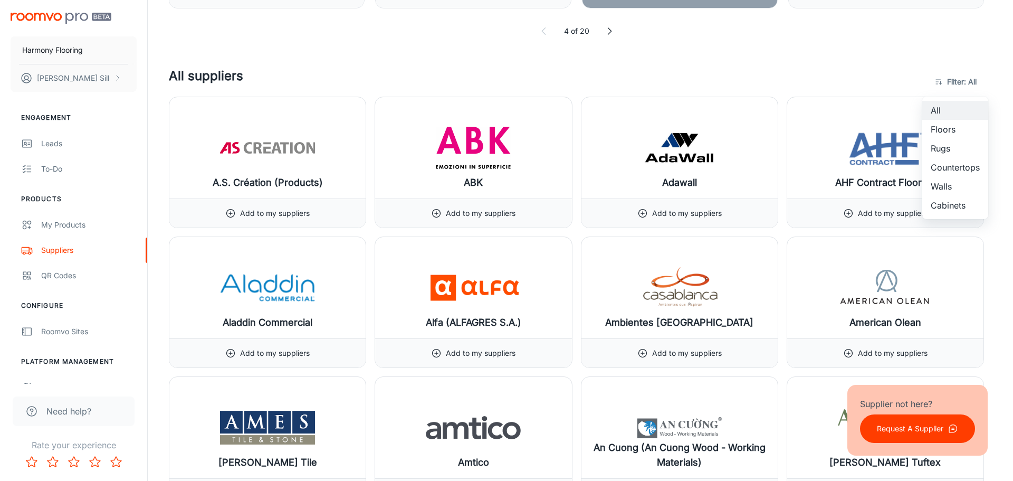
click at [939, 105] on li "All" at bounding box center [955, 110] width 66 height 19
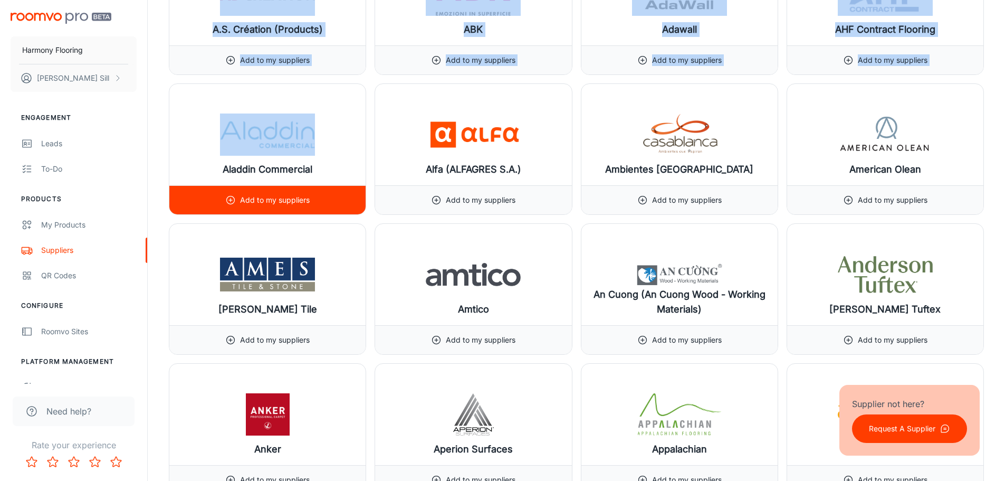
scroll to position [731, 0]
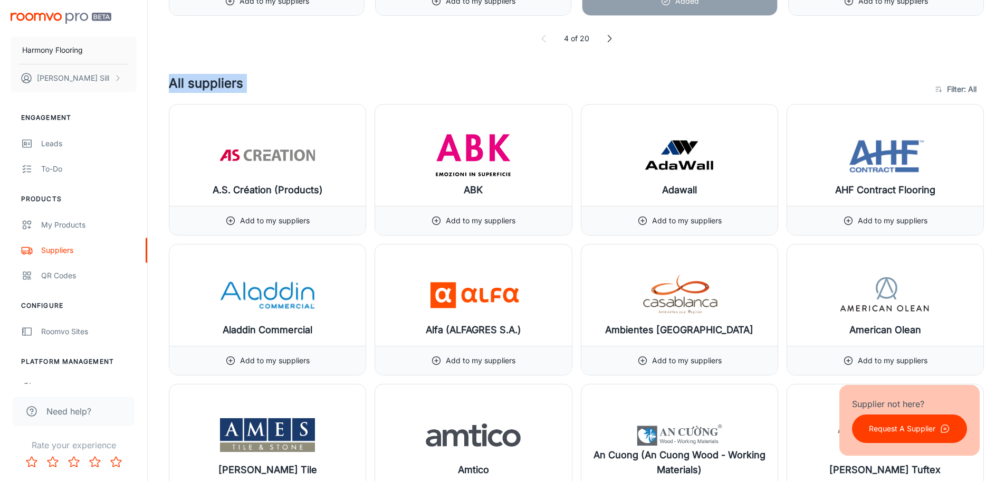
drag, startPoint x: 353, startPoint y: 135, endPoint x: 171, endPoint y: 88, distance: 188.1
copy div "All suppliers Filter : All ​"
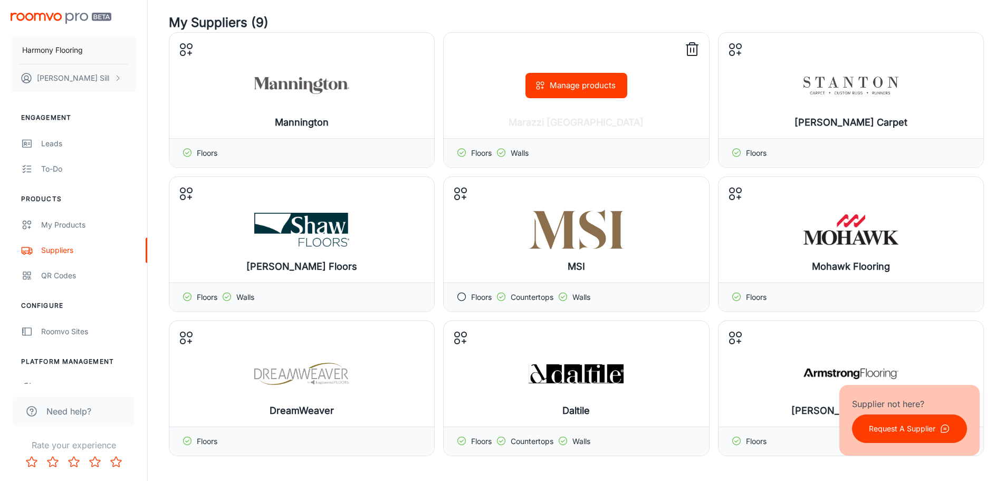
scroll to position [0, 0]
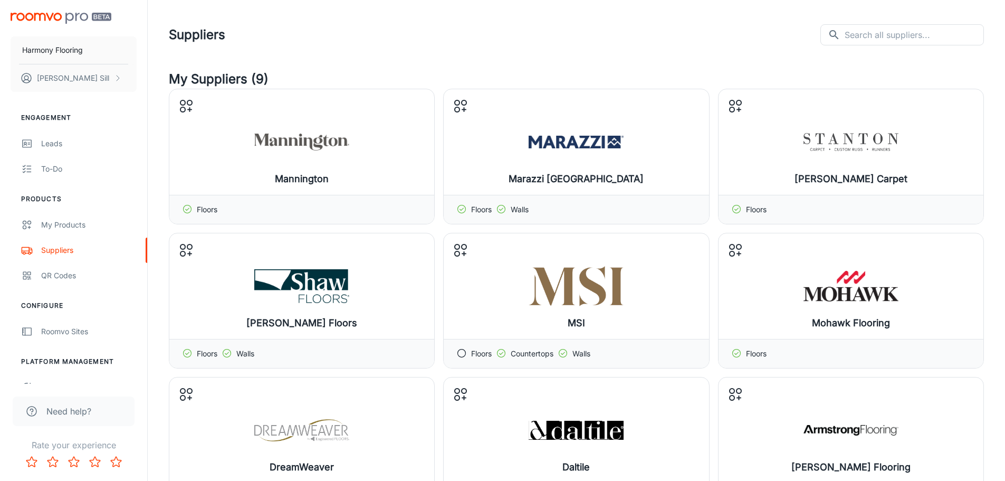
click at [514, 14] on header "Suppliers ​ ​" at bounding box center [576, 35] width 841 height 70
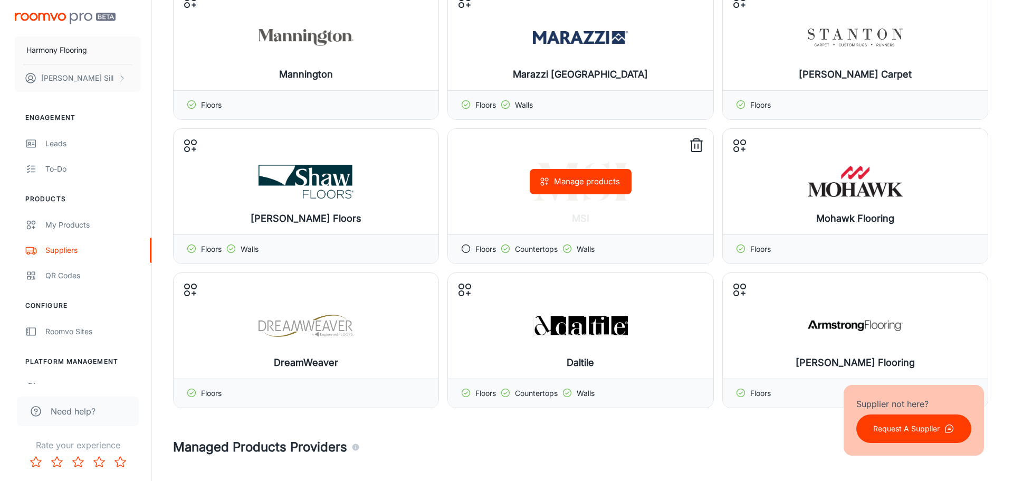
scroll to position [106, 0]
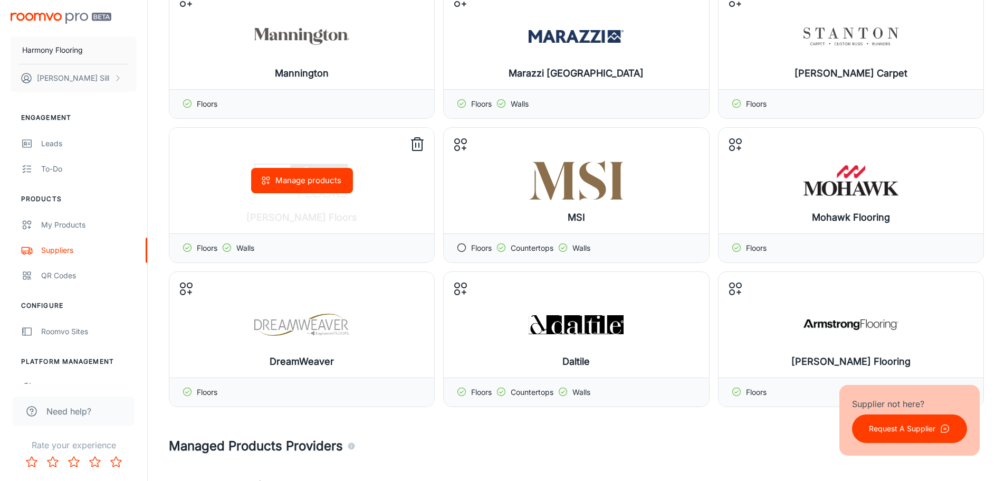
click at [333, 179] on button "Manage products" at bounding box center [302, 180] width 102 height 25
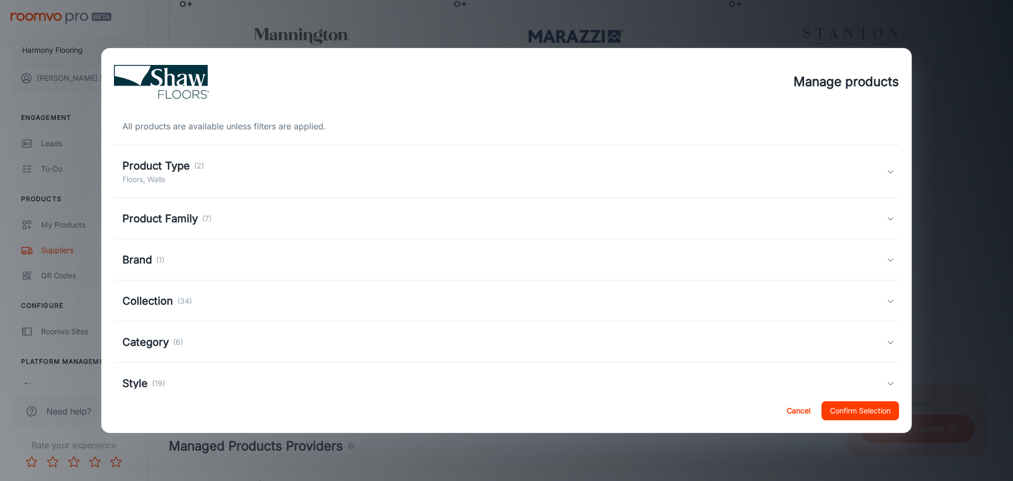
click at [190, 172] on h5 "Product Type" at bounding box center [156, 166] width 68 height 16
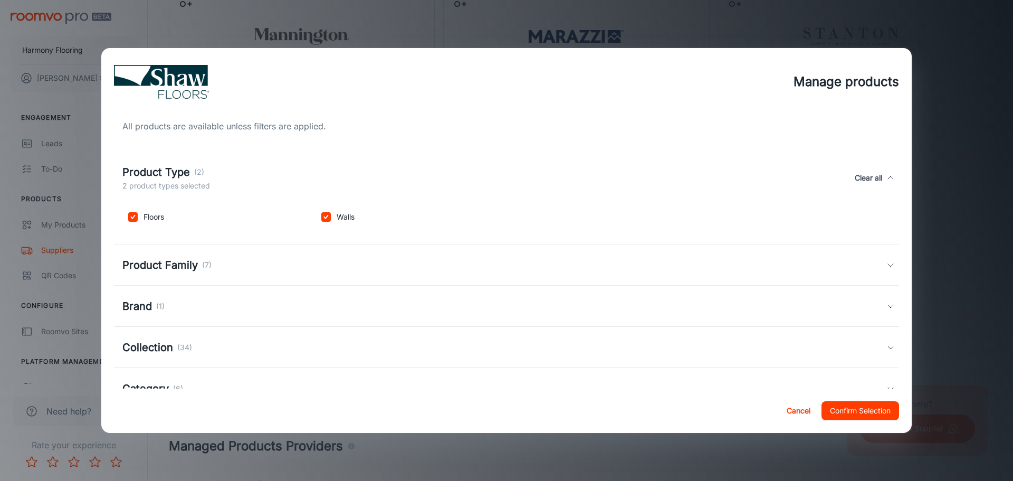
click at [183, 169] on h5 "Product Type" at bounding box center [156, 172] width 68 height 16
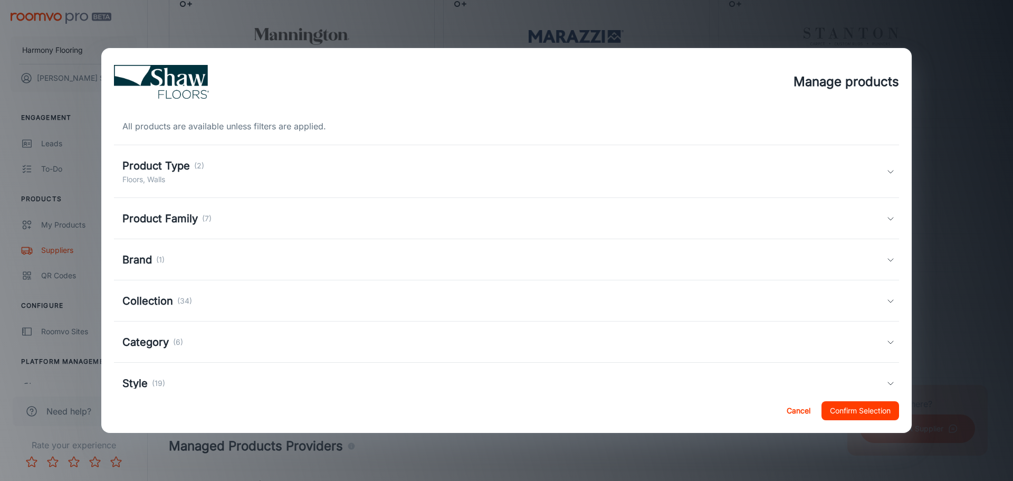
click at [186, 208] on div "Product Family (7)" at bounding box center [506, 218] width 785 height 41
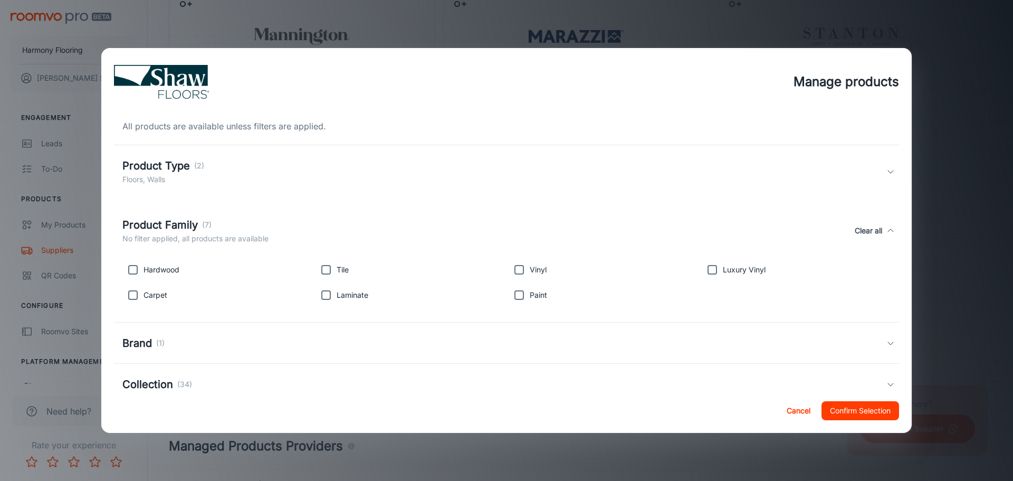
click at [191, 216] on div "Product Family (7) No filter applied, all products are available Clear all" at bounding box center [506, 230] width 785 height 49
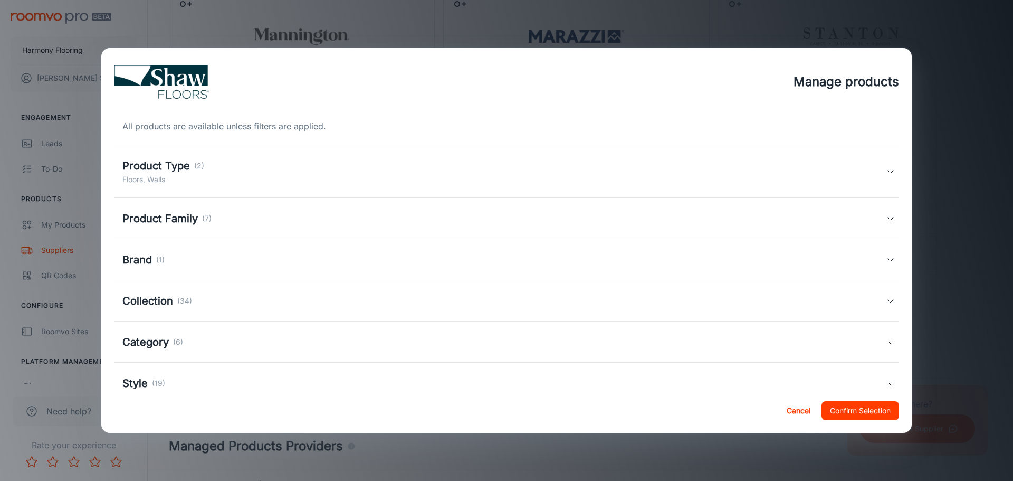
click at [238, 218] on div "Product Family (7)" at bounding box center [504, 219] width 764 height 16
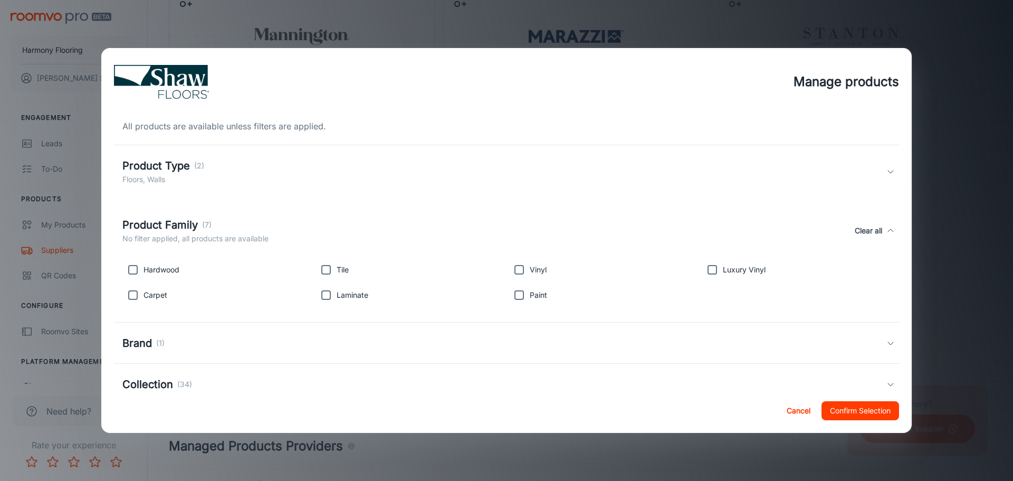
click at [230, 218] on div "Product Family (7)" at bounding box center [195, 225] width 146 height 16
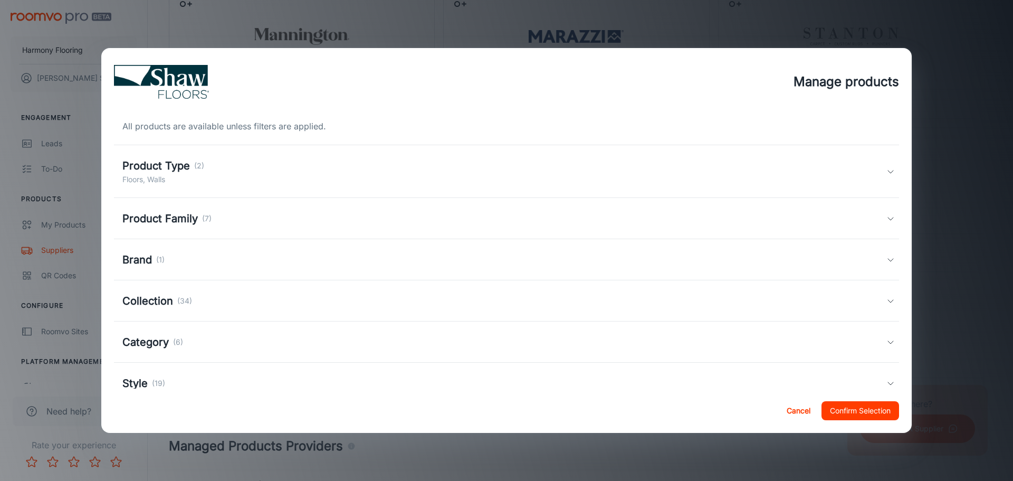
click at [197, 262] on div "Brand (1)" at bounding box center [504, 260] width 764 height 16
click at [188, 256] on div "Brand (1) No filter applied, all products are available Clear all" at bounding box center [506, 271] width 785 height 49
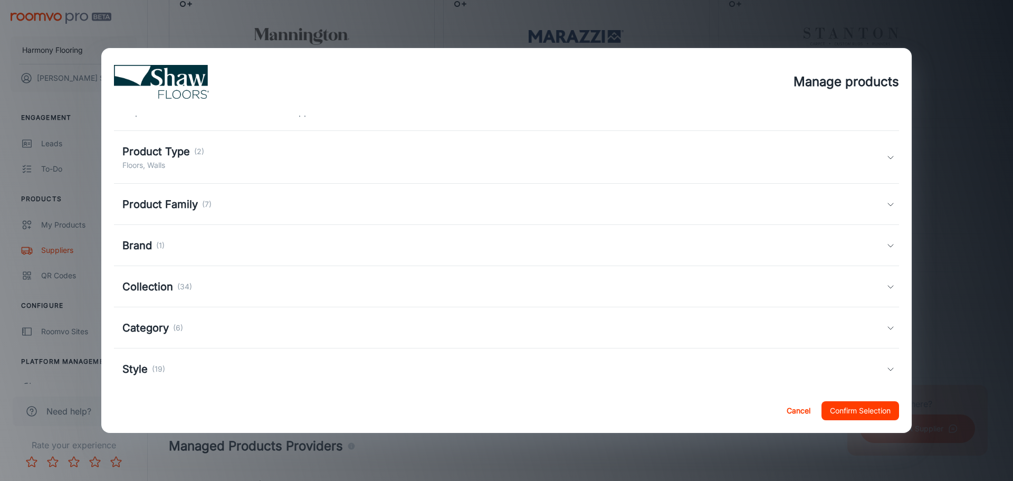
scroll to position [28, 0]
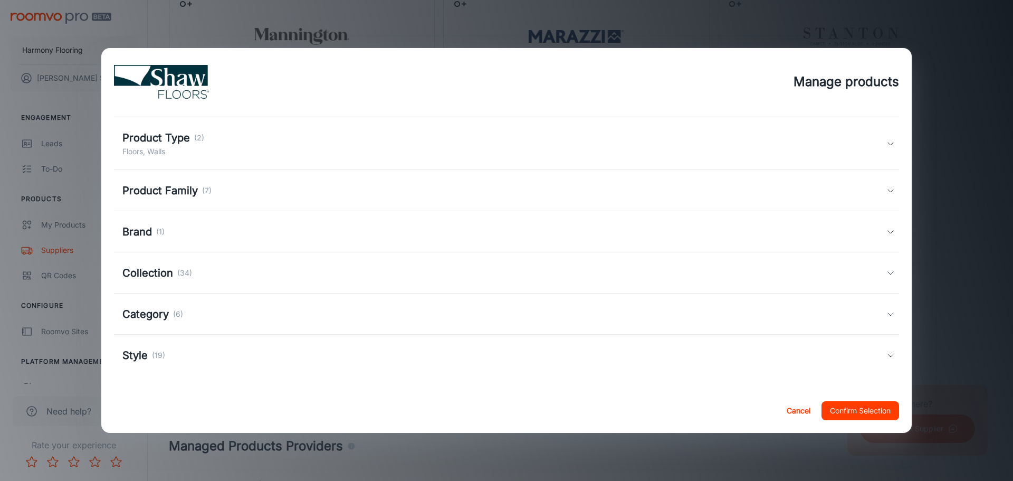
click at [200, 314] on div "Category (6)" at bounding box center [504, 314] width 764 height 16
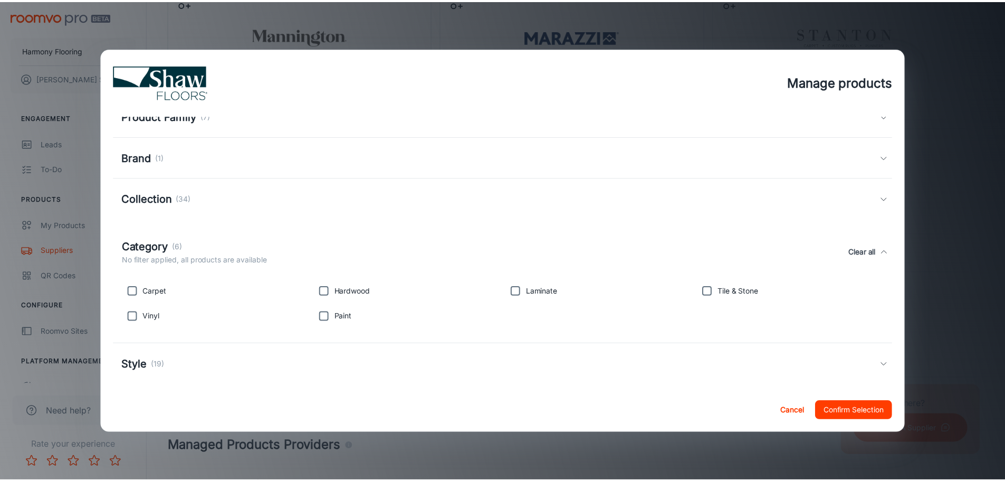
scroll to position [111, 0]
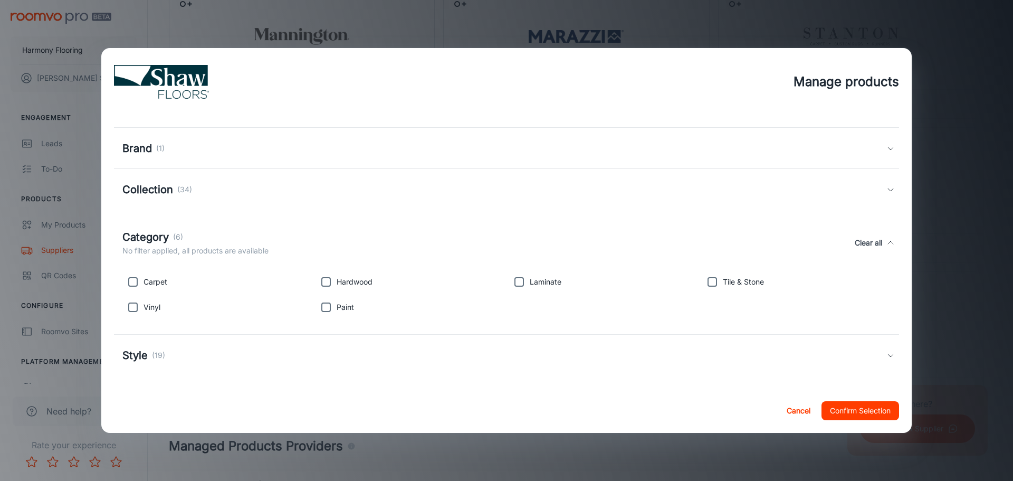
click at [962, 51] on div "Manage products All products are available unless filters are applied. Product …" at bounding box center [506, 240] width 1013 height 481
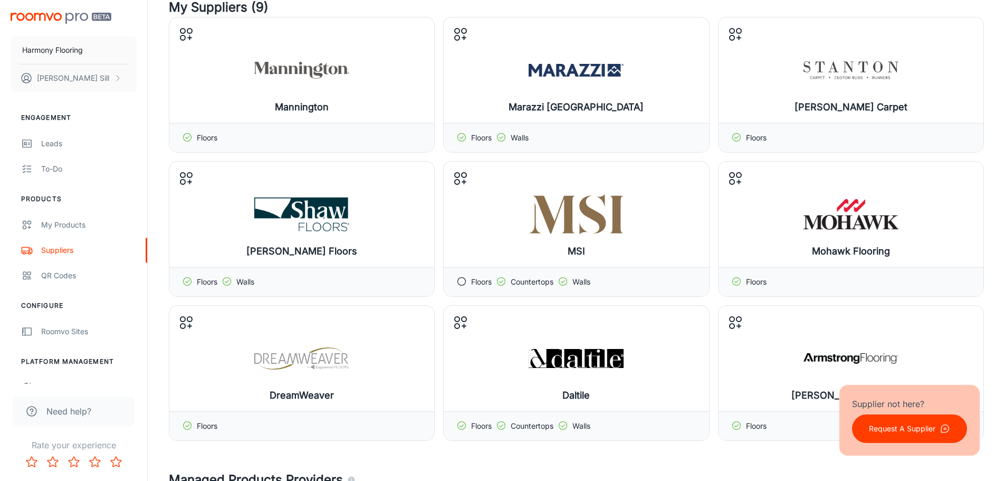
scroll to position [53, 0]
